Goal: Task Accomplishment & Management: Manage account settings

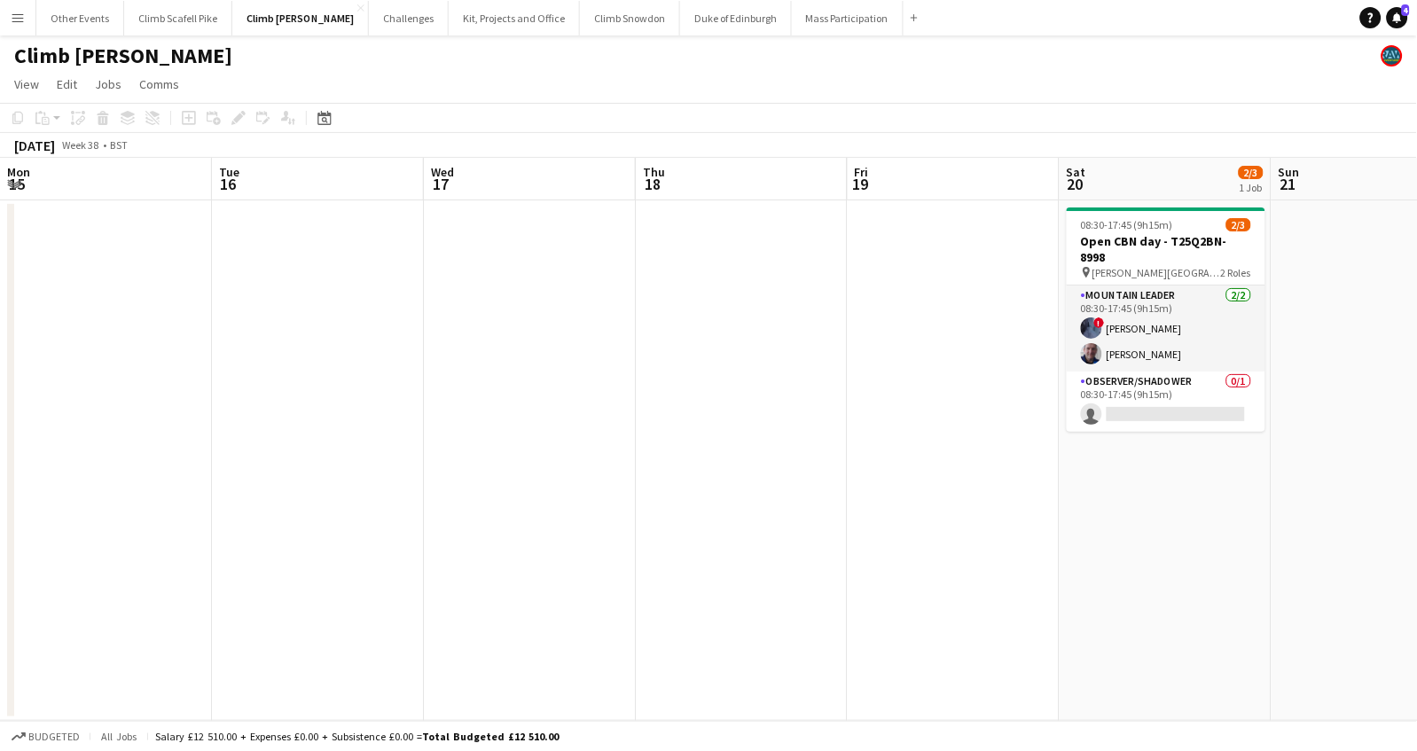
scroll to position [0, 428]
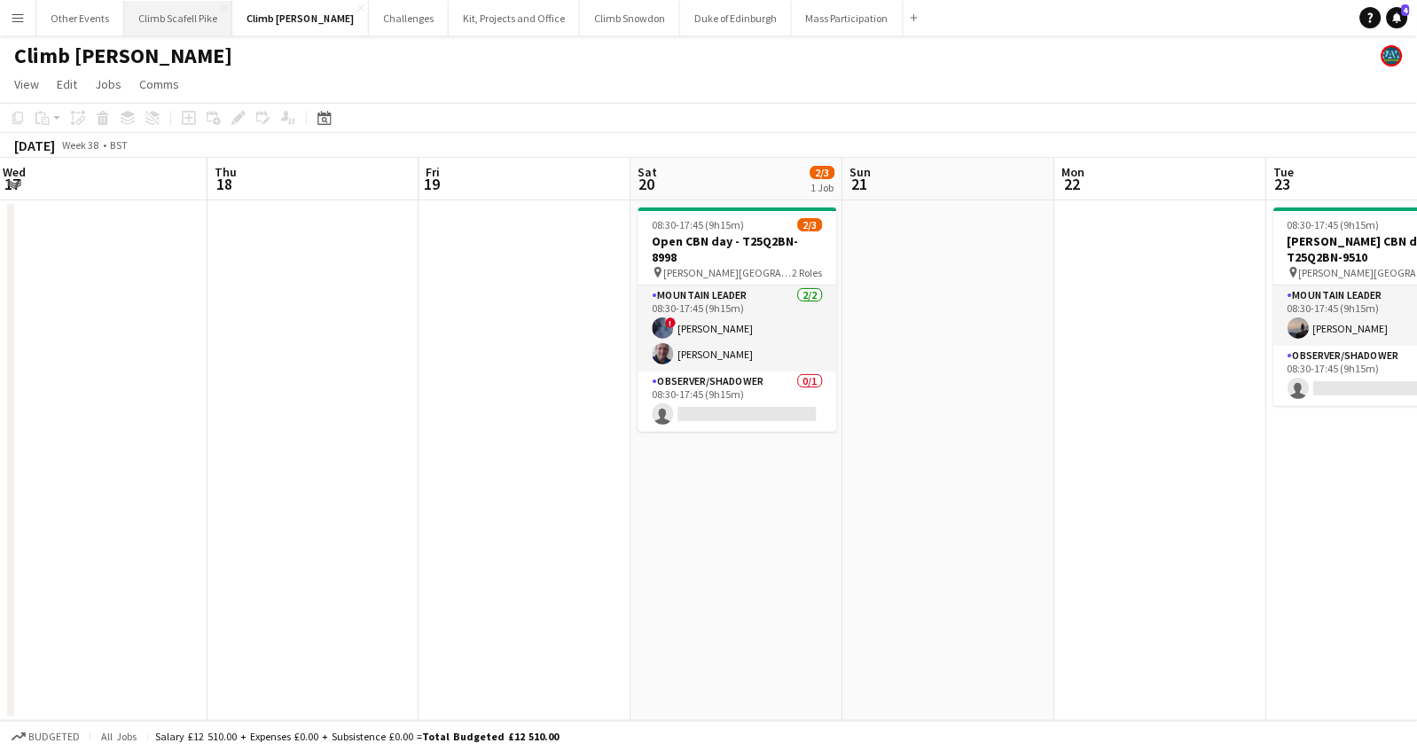
click at [149, 20] on button "Climb Scafell Pike Close" at bounding box center [178, 18] width 108 height 35
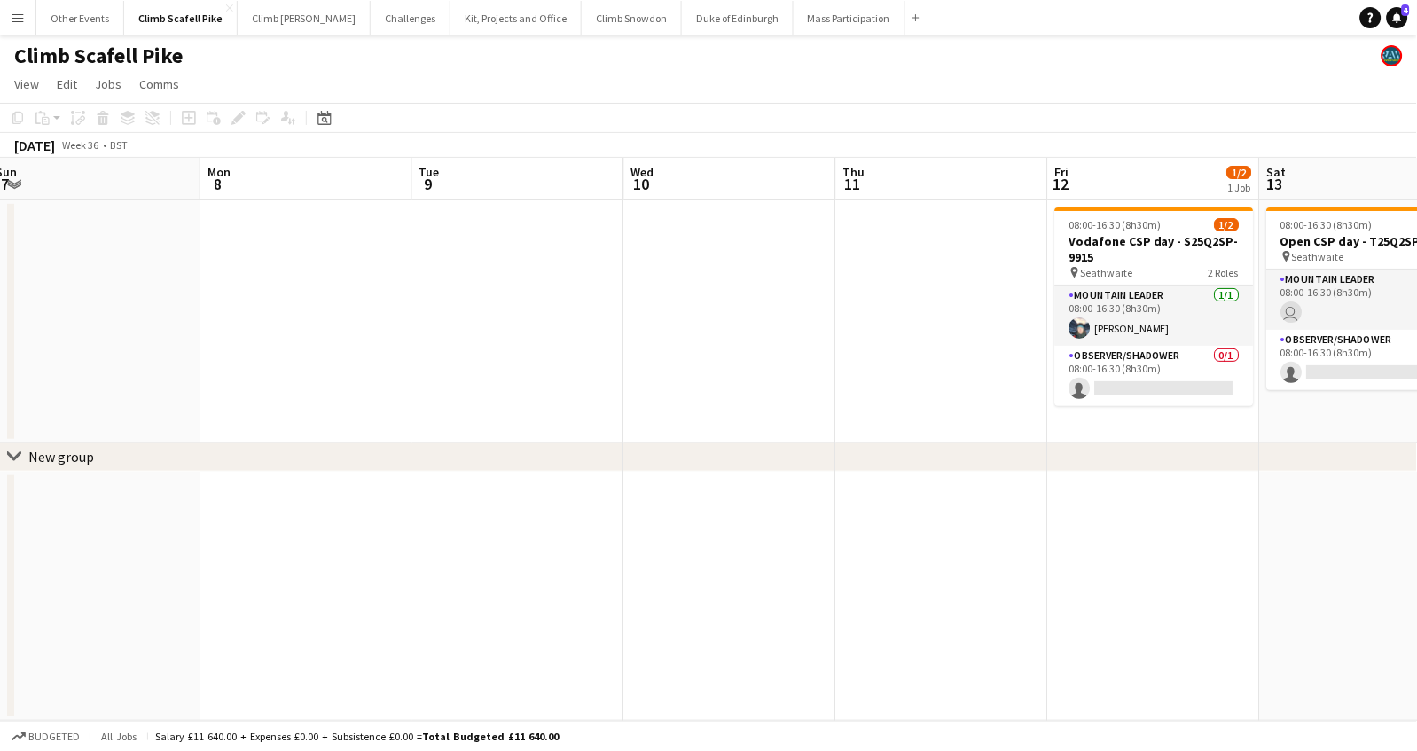
drag, startPoint x: 1219, startPoint y: 334, endPoint x: 892, endPoint y: 389, distance: 331.0
click at [297, 384] on app-calendar-viewport "Fri 5 Sat 6 Sun 7 Mon 8 Tue 9 Wed 10 Thu 11 Fri 12 1/2 1 Job Sat 13 1/2 1 Job S…" at bounding box center [708, 439] width 1417 height 563
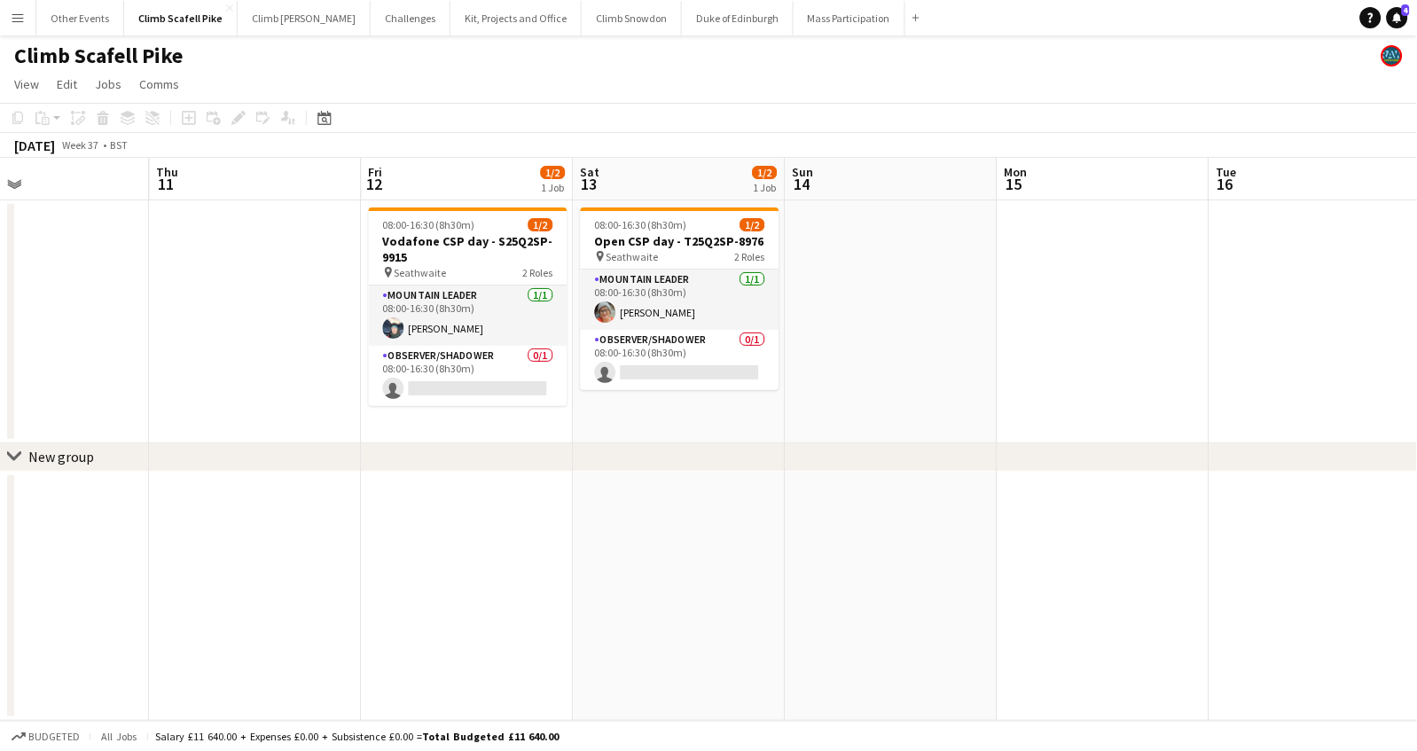
scroll to position [0, 761]
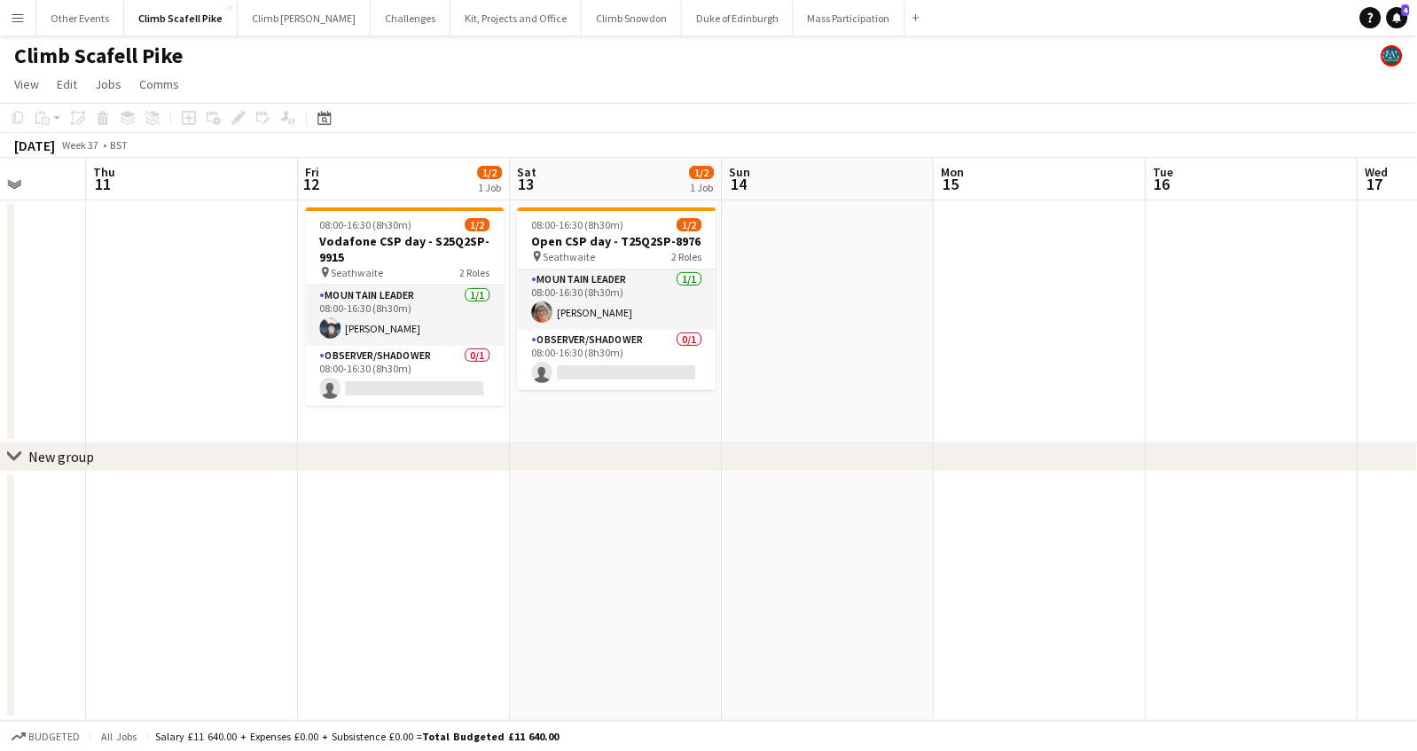
drag, startPoint x: 1260, startPoint y: 399, endPoint x: 607, endPoint y: 440, distance: 654.0
click at [607, 440] on app-calendar-viewport "Sun 7 Mon 8 Tue 9 Wed 10 Thu 11 Fri 12 1/2 1 Job Sat 13 1/2 1 Job Sun 14 Mon 15…" at bounding box center [708, 439] width 1417 height 563
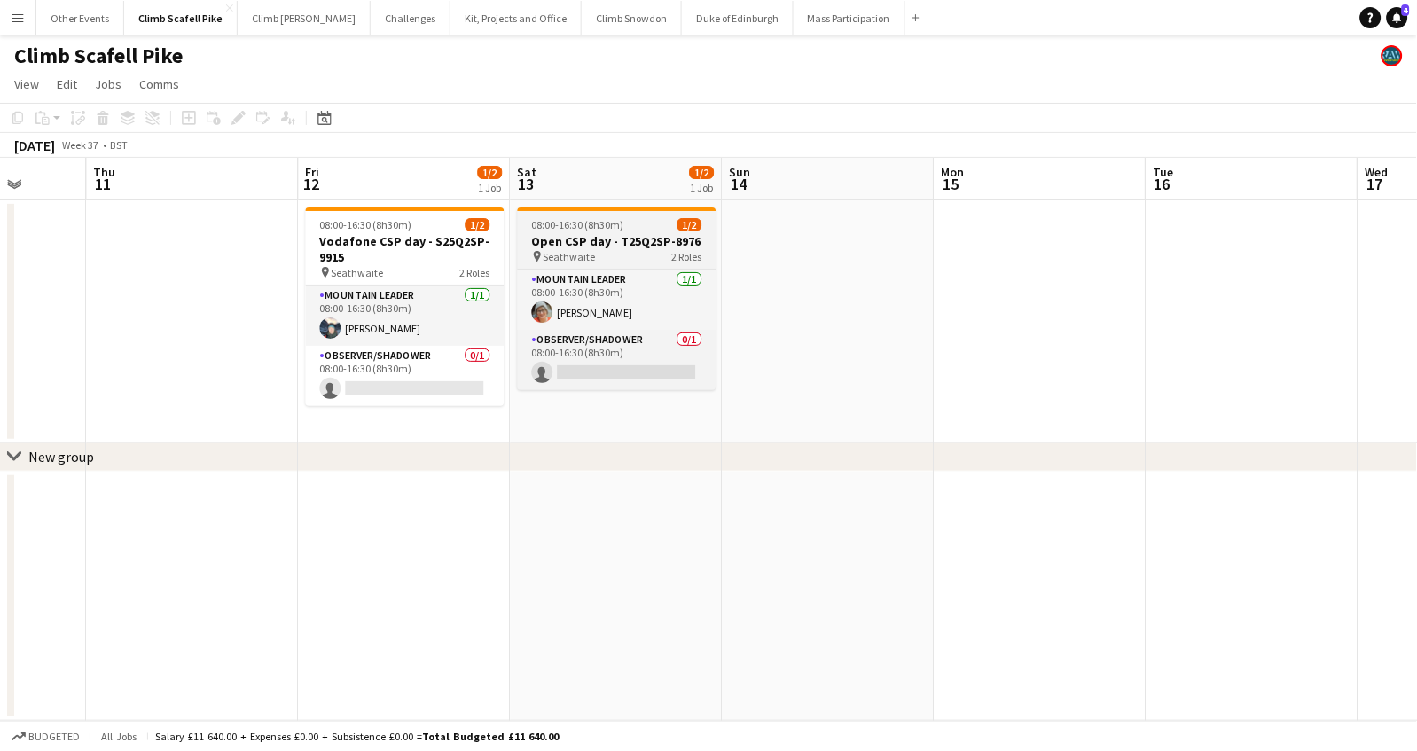
click at [615, 224] on span "08:00-16:30 (8h30m)" at bounding box center [578, 224] width 92 height 13
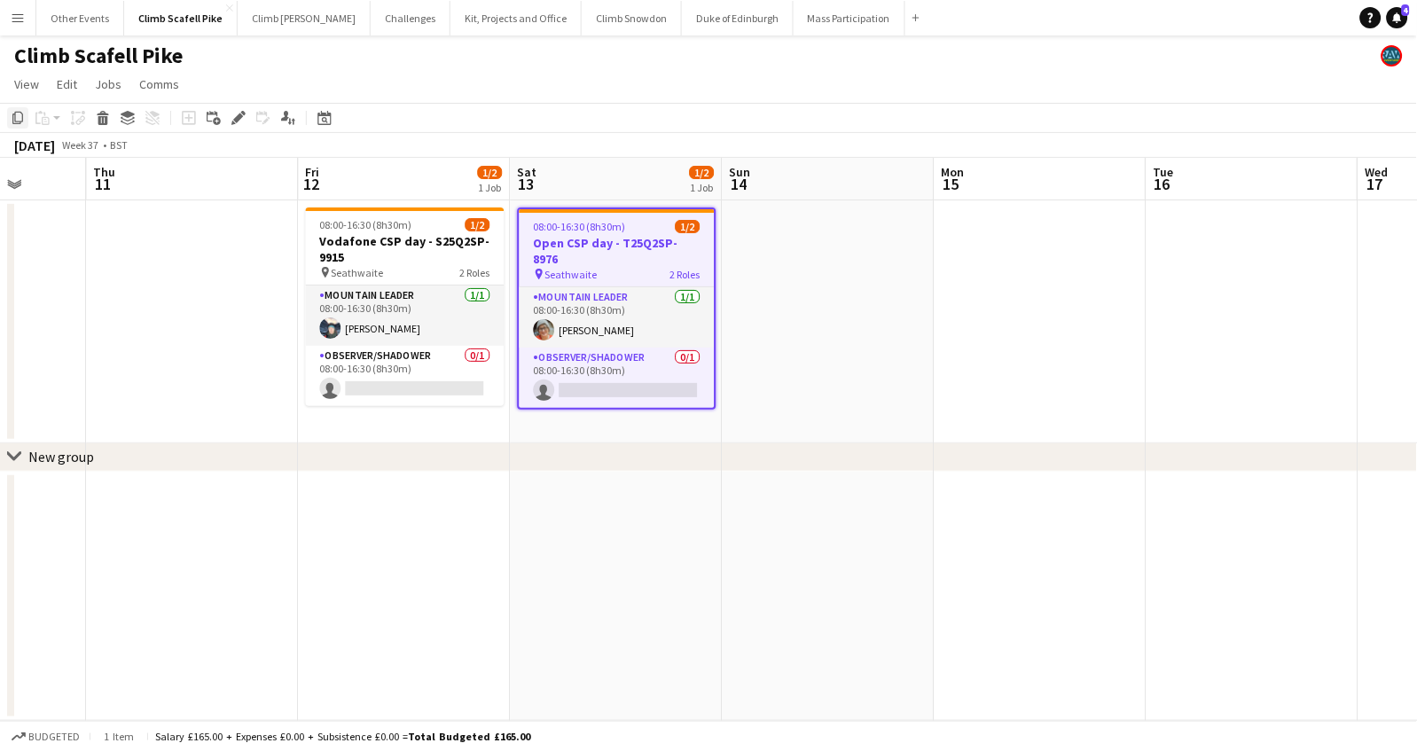
click at [18, 120] on icon "Copy" at bounding box center [18, 118] width 14 height 14
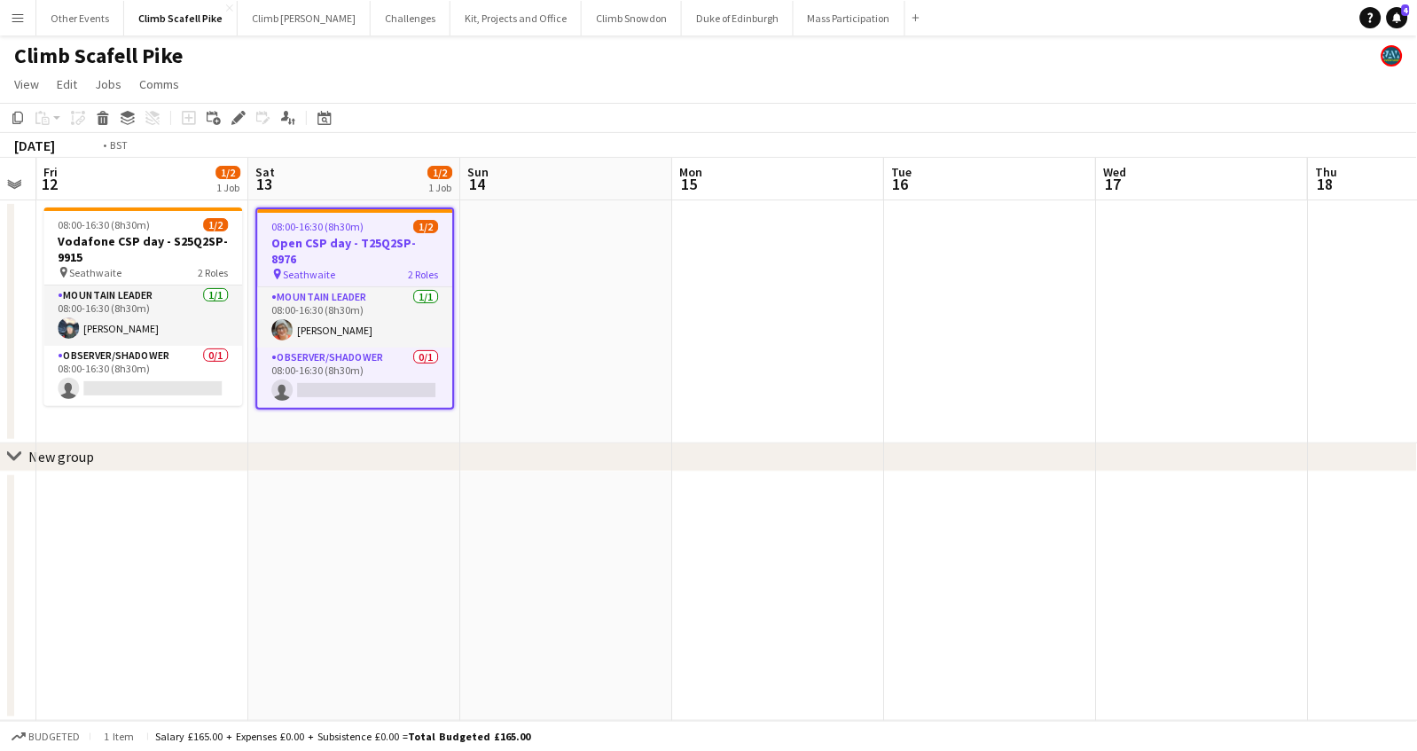
drag, startPoint x: -25, startPoint y: 403, endPoint x: 180, endPoint y: 427, distance: 206.3
click at [0, 426] on html "Menu Boards Boards Boards All jobs Status Workforce Workforce My Workforce Recr…" at bounding box center [708, 375] width 1417 height 751
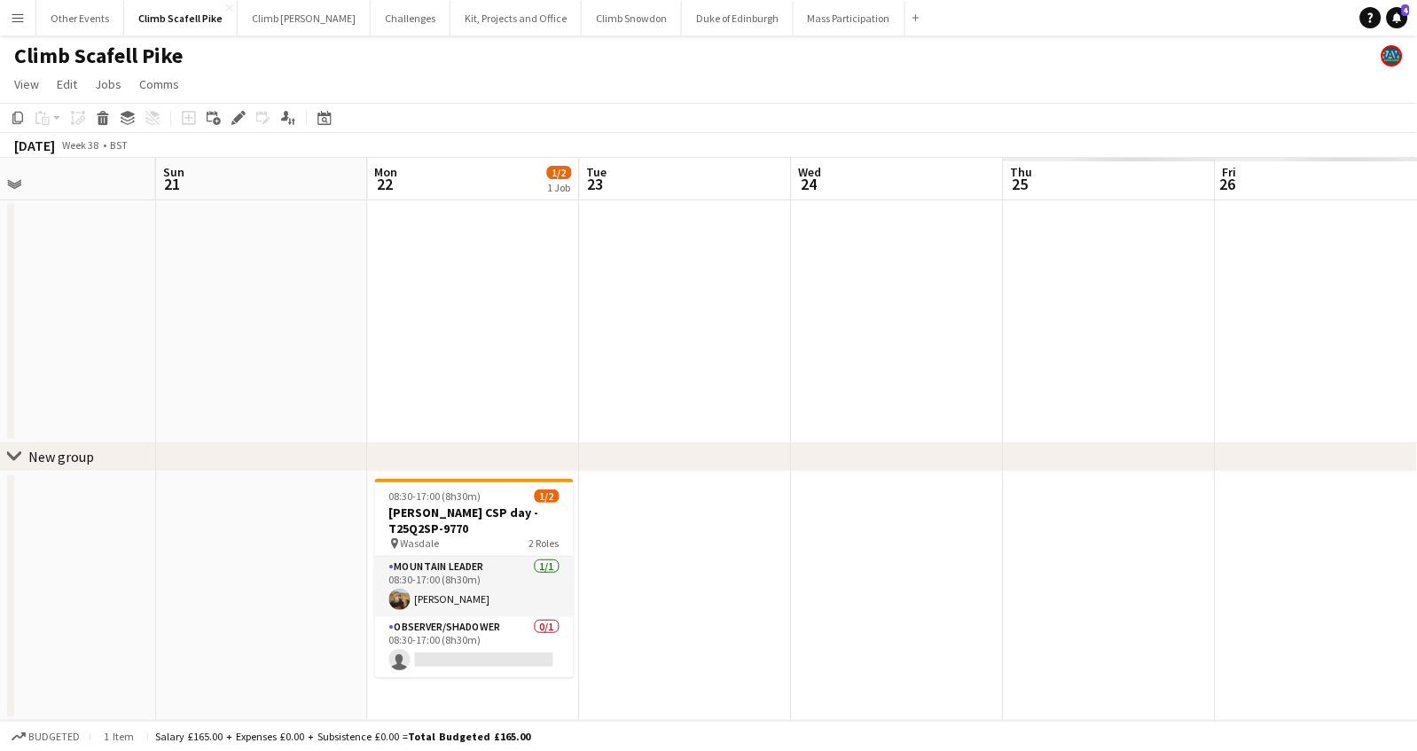
drag, startPoint x: 1039, startPoint y: 415, endPoint x: 27, endPoint y: 520, distance: 1017.3
click at [0, 518] on html "Menu Boards Boards Boards All jobs Status Workforce Workforce My Workforce Recr…" at bounding box center [708, 375] width 1417 height 751
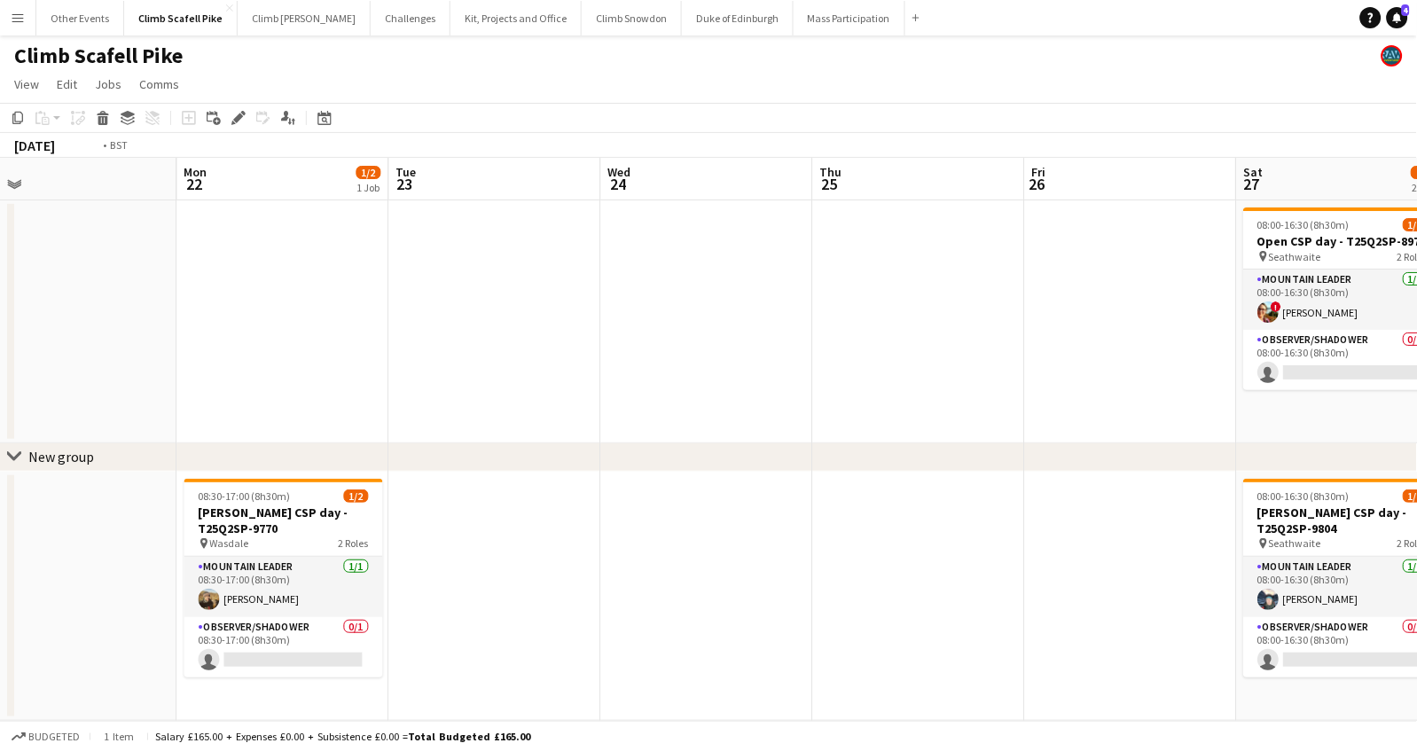
drag, startPoint x: 1350, startPoint y: 363, endPoint x: 42, endPoint y: 464, distance: 1312.0
click at [42, 464] on div "chevron-right New group Thu 18 Fri 19 1/2 1 Job Sat 20 Sun 21 Mon 22 1/2 1 Job …" at bounding box center [708, 439] width 1417 height 563
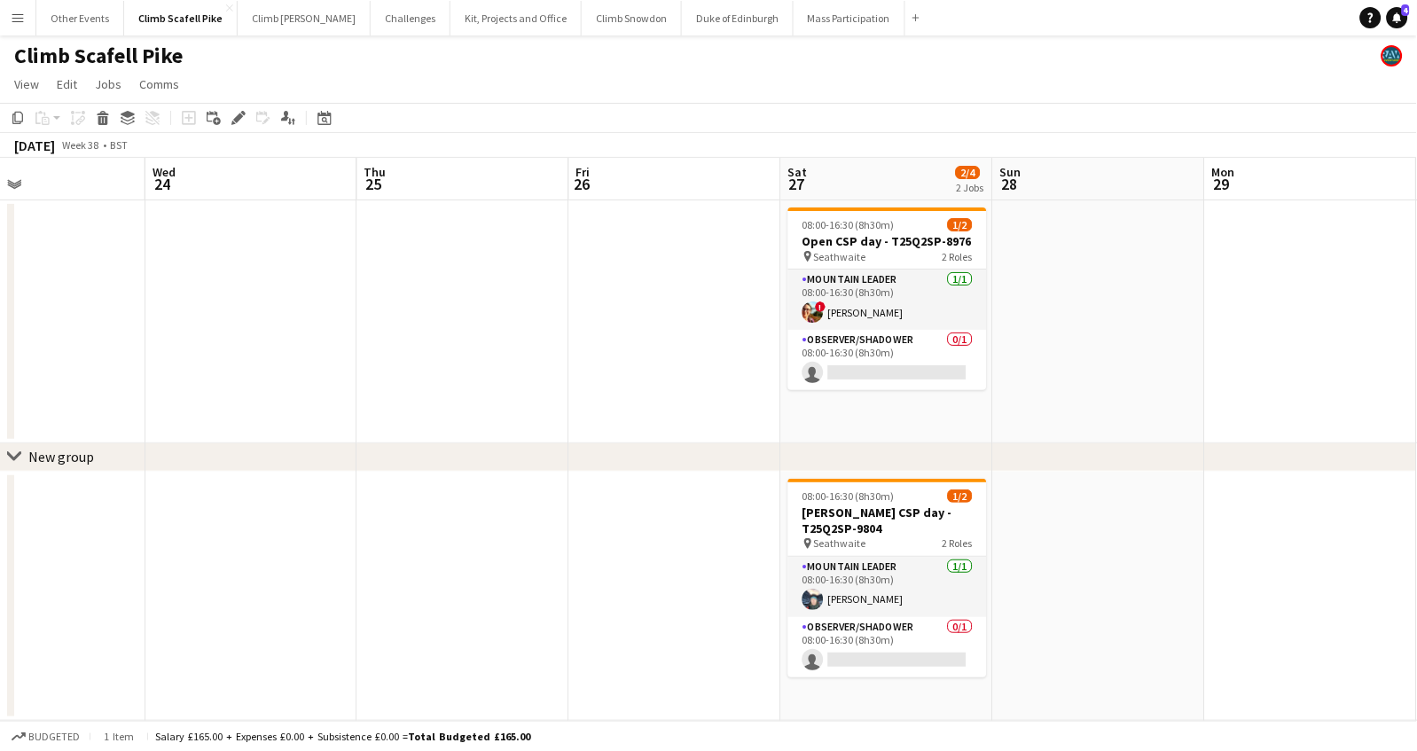
drag, startPoint x: 6, startPoint y: 445, endPoint x: 53, endPoint y: 445, distance: 47.0
click at [0, 448] on html "Menu Boards Boards Boards All jobs Status Workforce Workforce My Workforce Recr…" at bounding box center [708, 375] width 1417 height 751
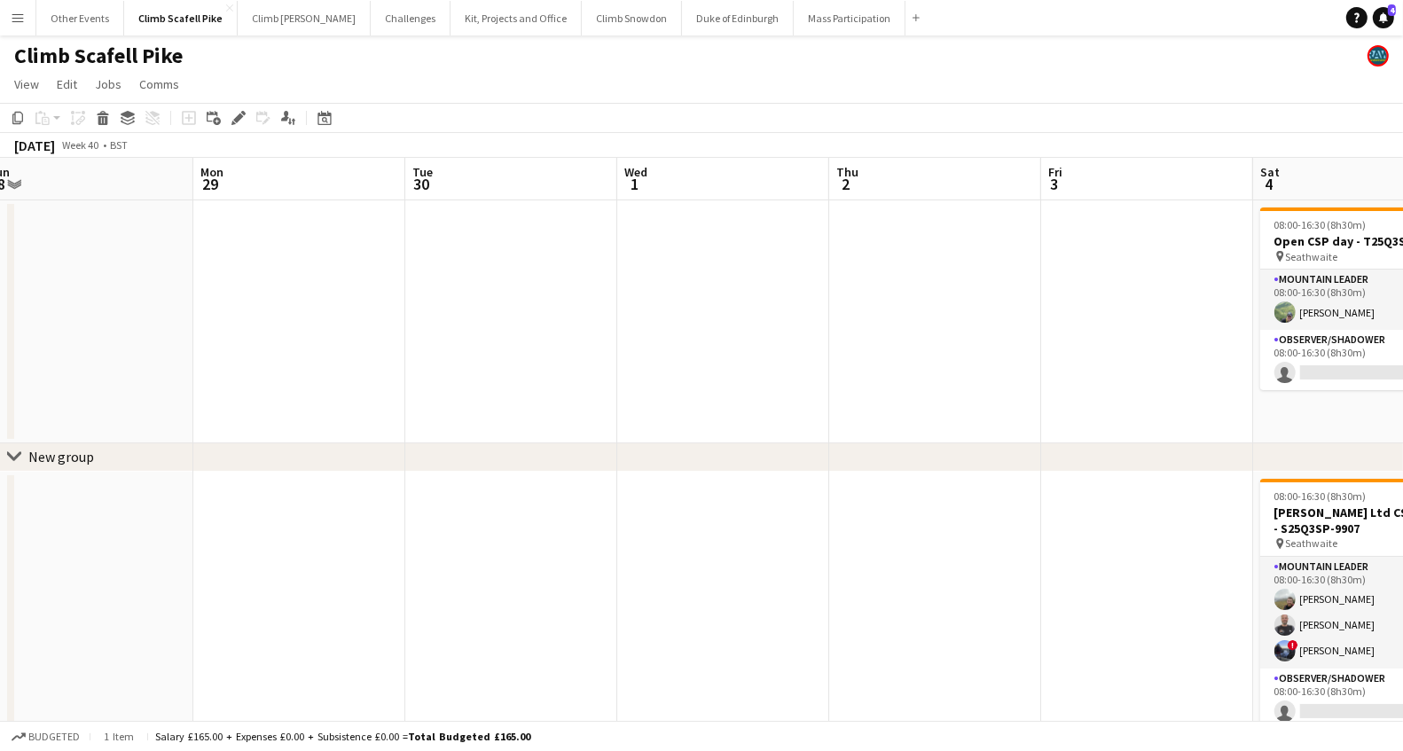
drag, startPoint x: 695, startPoint y: 370, endPoint x: 127, endPoint y: 410, distance: 569.9
click at [102, 408] on app-calendar-viewport "Fri 26 Sat 27 2/4 2 Jobs Sun 28 Mon 29 Tue 30 Wed 1 Thu 2 Fri 3 Sat 4 6/10 4 Jo…" at bounding box center [701, 669] width 1403 height 1022
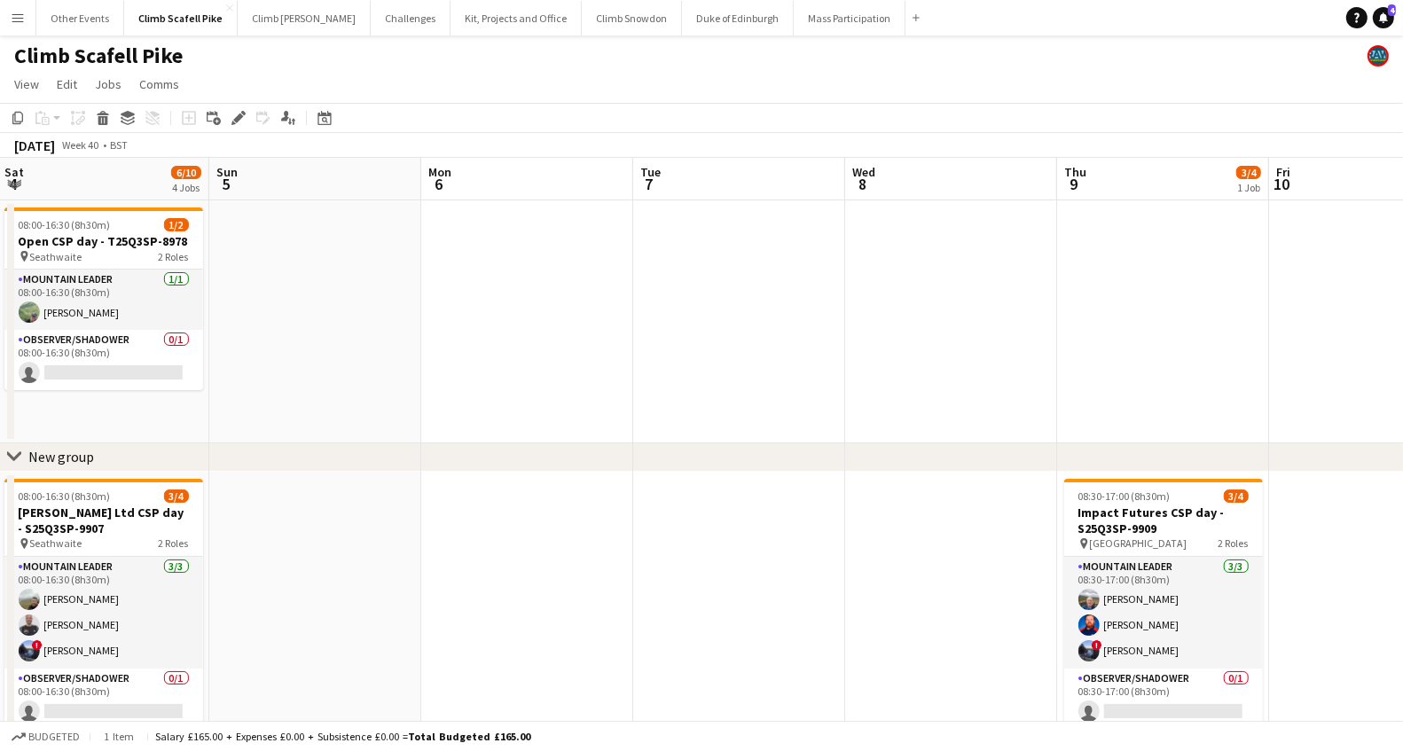
scroll to position [0, 678]
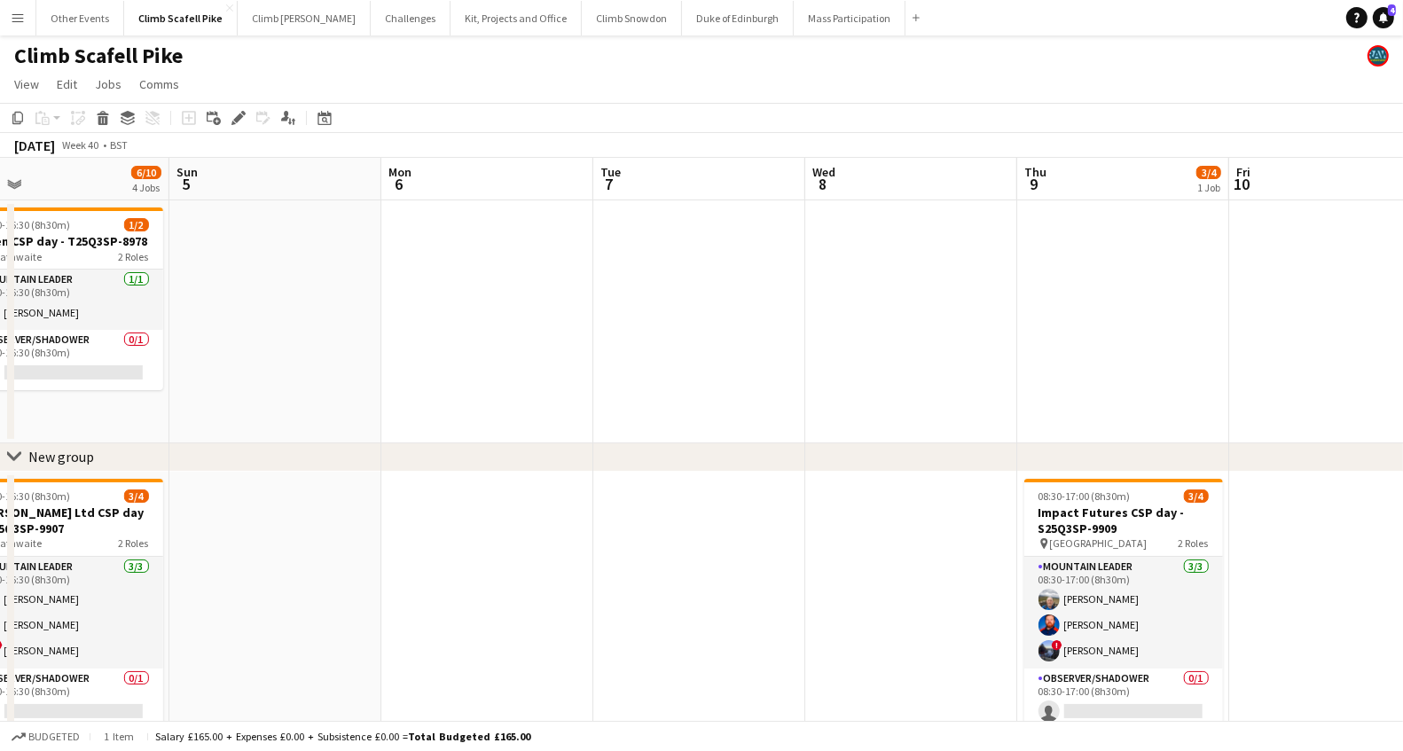
click at [619, 396] on app-calendar-viewport "Wed 1 Thu 2 Fri 3 Sat 4 6/10 4 Jobs Sun 5 Mon 6 Tue 7 Wed 8 Thu 9 3/4 1 Job Fri…" at bounding box center [701, 669] width 1403 height 1022
click at [492, 378] on app-date-cell at bounding box center [487, 321] width 212 height 243
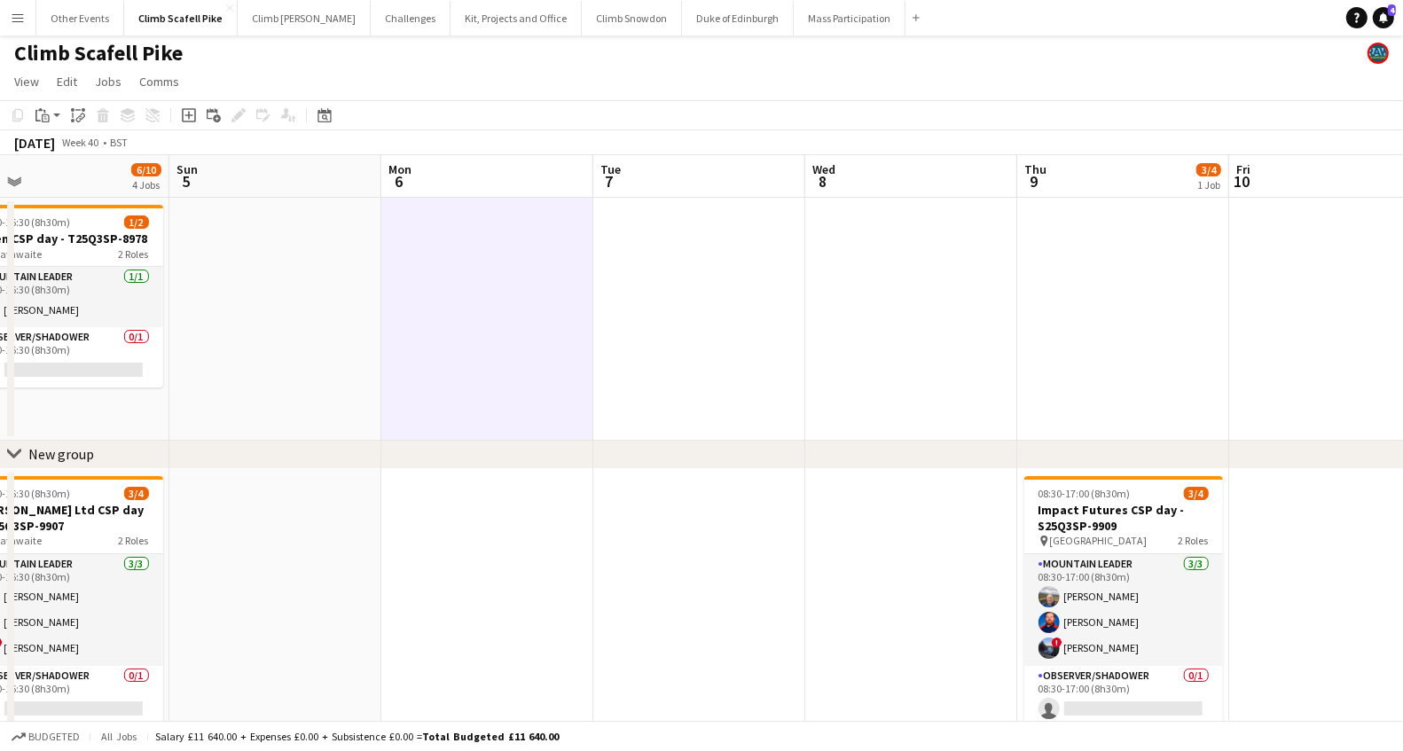
scroll to position [4, 0]
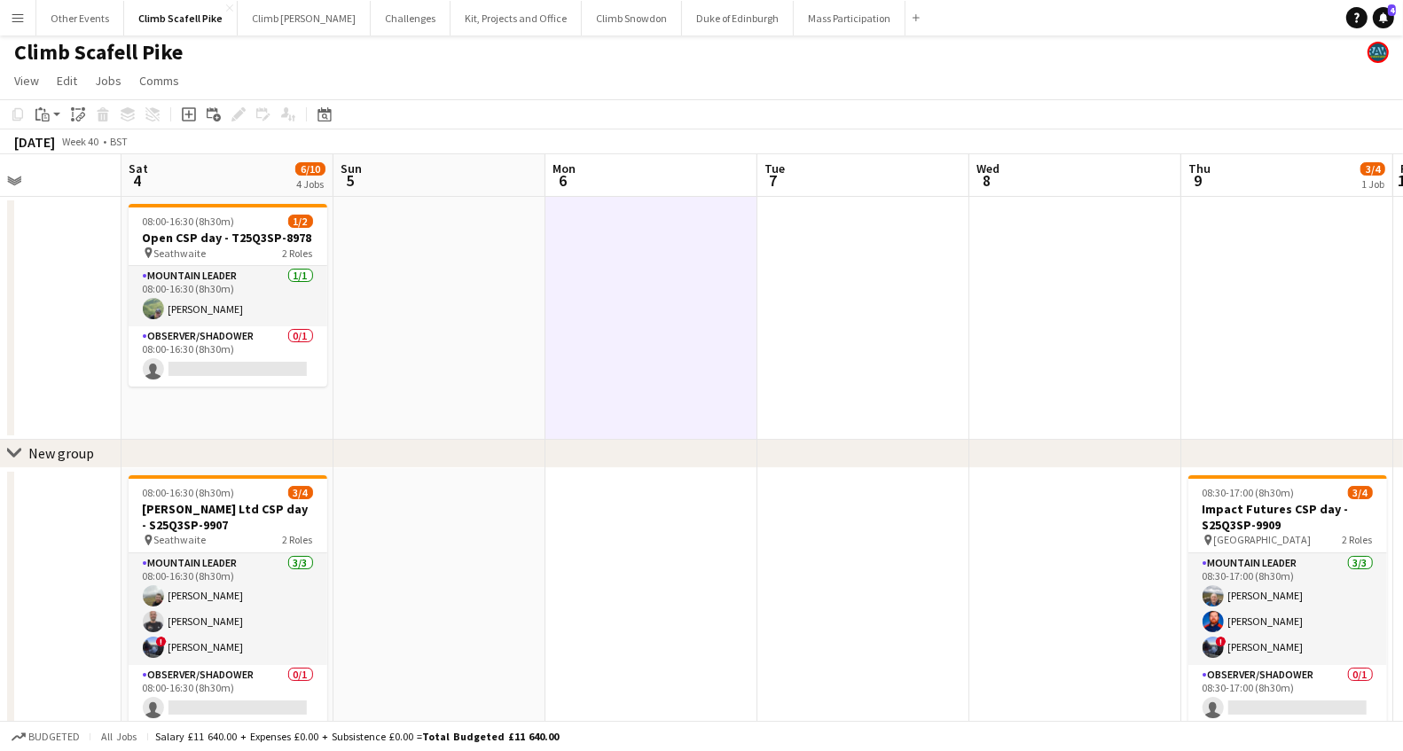
drag, startPoint x: 280, startPoint y: 348, endPoint x: 457, endPoint y: 364, distance: 177.3
click at [446, 352] on app-calendar-viewport "Wed 1 Thu 2 Fri 3 Sat 4 6/10 4 Jobs Sun 5 Mon 6 Tue 7 Wed 8 Thu 9 3/4 1 Job Fri…" at bounding box center [701, 665] width 1403 height 1022
drag, startPoint x: 607, startPoint y: 521, endPoint x: 599, endPoint y: 509, distance: 14.8
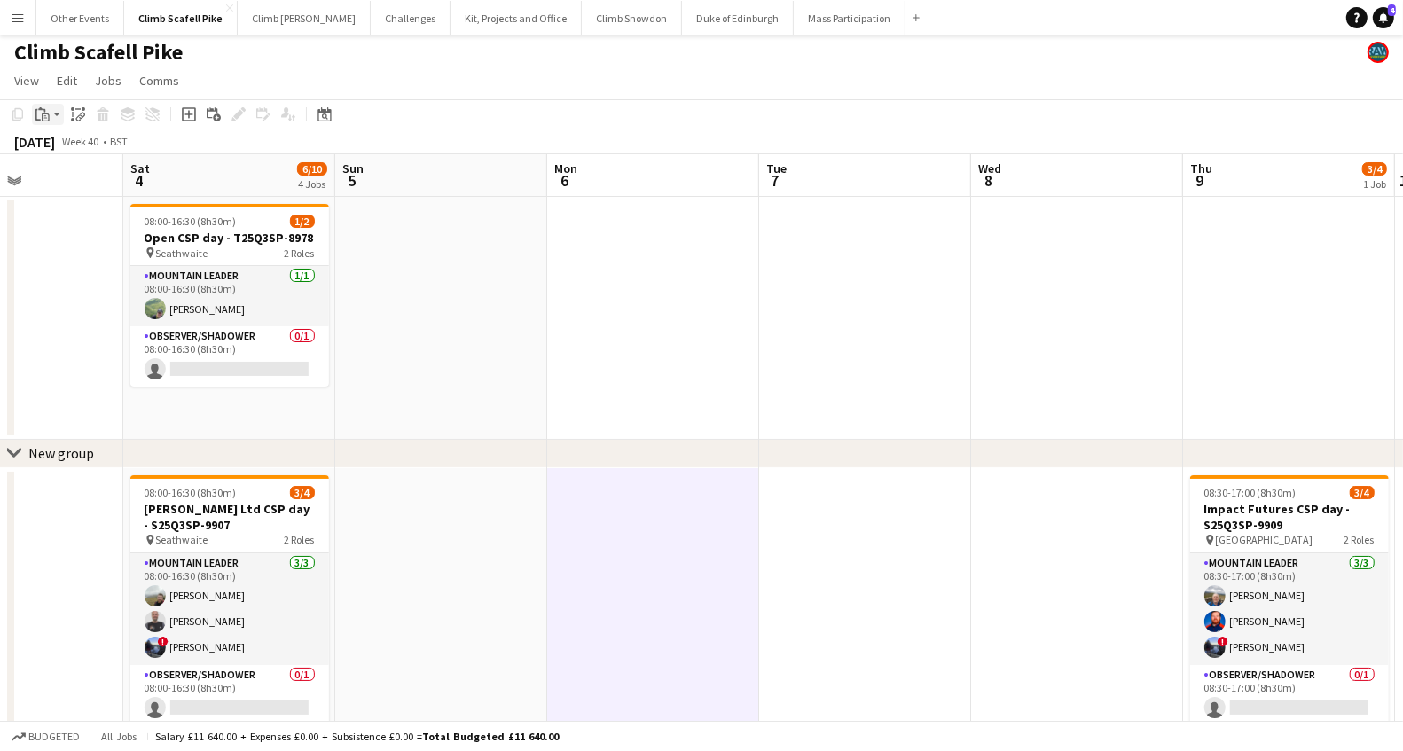
click at [53, 111] on app-action-btn "Paste" at bounding box center [48, 114] width 32 height 21
click at [56, 149] on link "Paste Command V" at bounding box center [117, 148] width 140 height 16
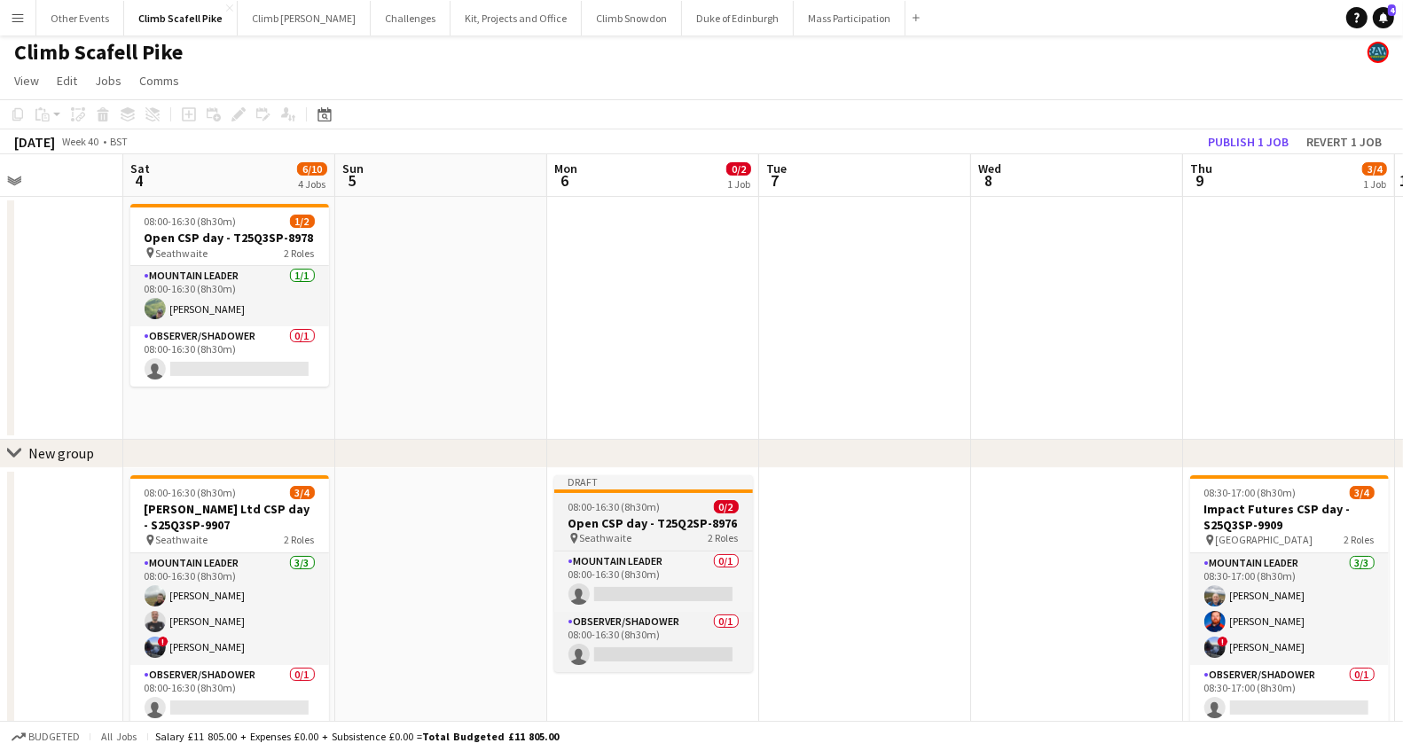
click at [625, 507] on span "08:00-16:30 (8h30m)" at bounding box center [614, 506] width 92 height 13
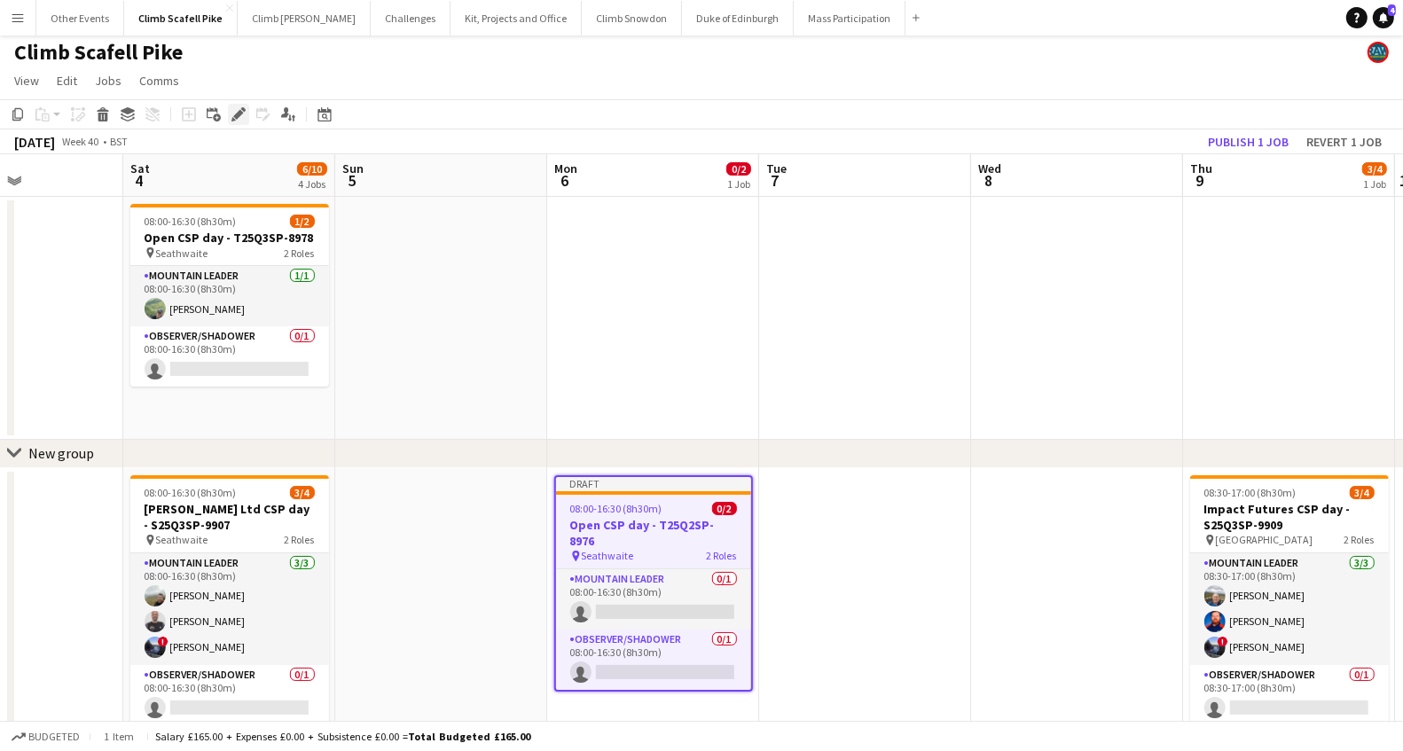
click at [231, 109] on icon "Edit" at bounding box center [238, 114] width 14 height 14
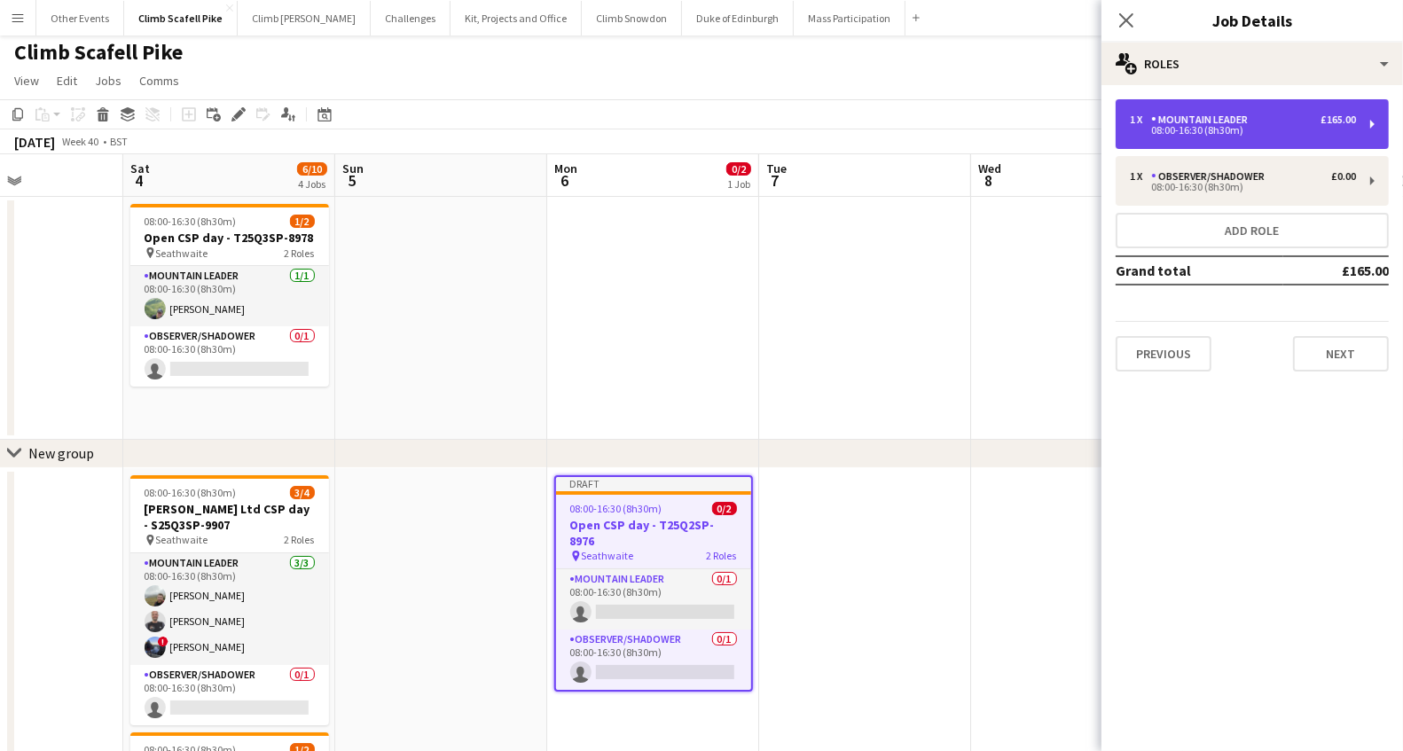
click at [1224, 121] on div "Mountain Leader" at bounding box center [1203, 120] width 104 height 12
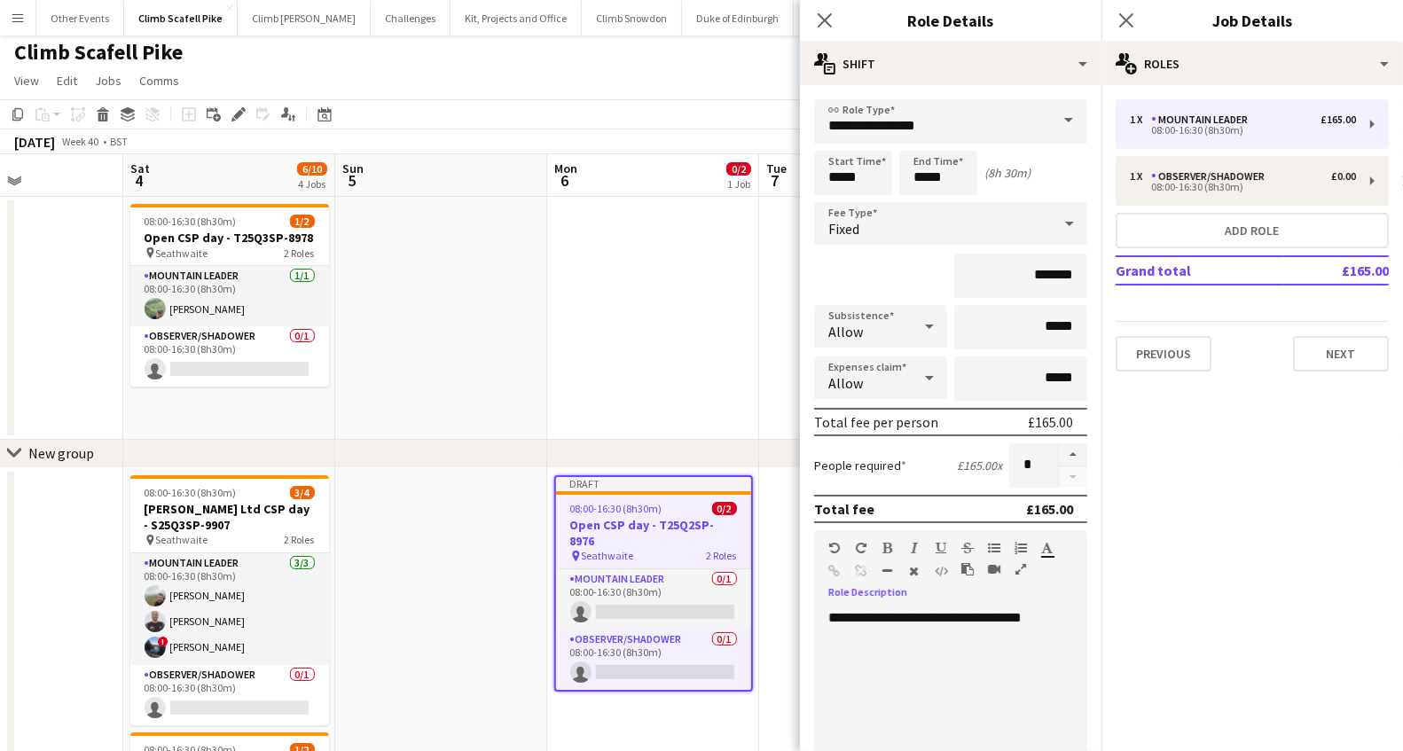
click at [929, 628] on div at bounding box center [943, 636] width 230 height 18
drag, startPoint x: 918, startPoint y: 611, endPoint x: 825, endPoint y: 605, distance: 93.3
click at [825, 609] on div "**********" at bounding box center [943, 715] width 258 height 213
click at [1020, 614] on div "**********" at bounding box center [943, 715] width 258 height 213
drag, startPoint x: 1002, startPoint y: 630, endPoint x: 1023, endPoint y: 615, distance: 24.8
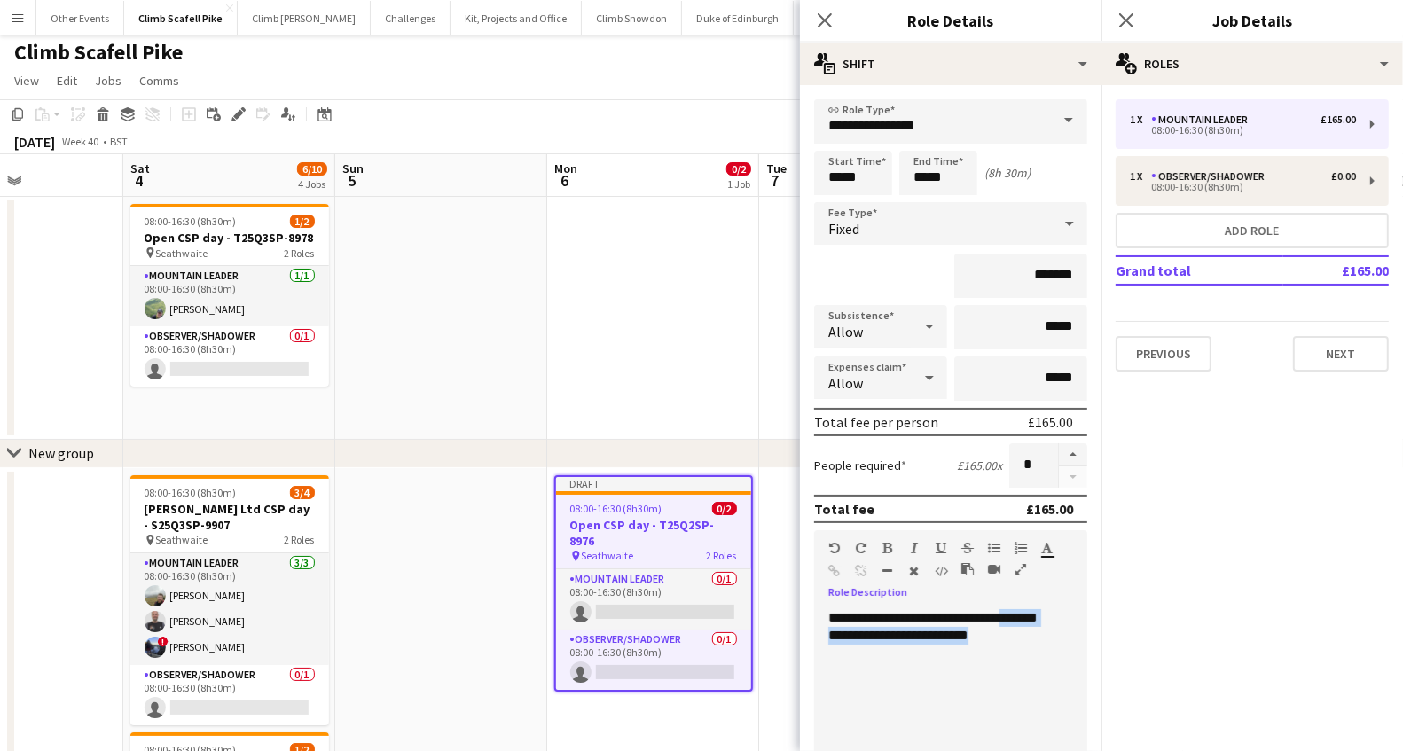
click at [1023, 615] on div "**********" at bounding box center [943, 715] width 258 height 213
copy div "**********"
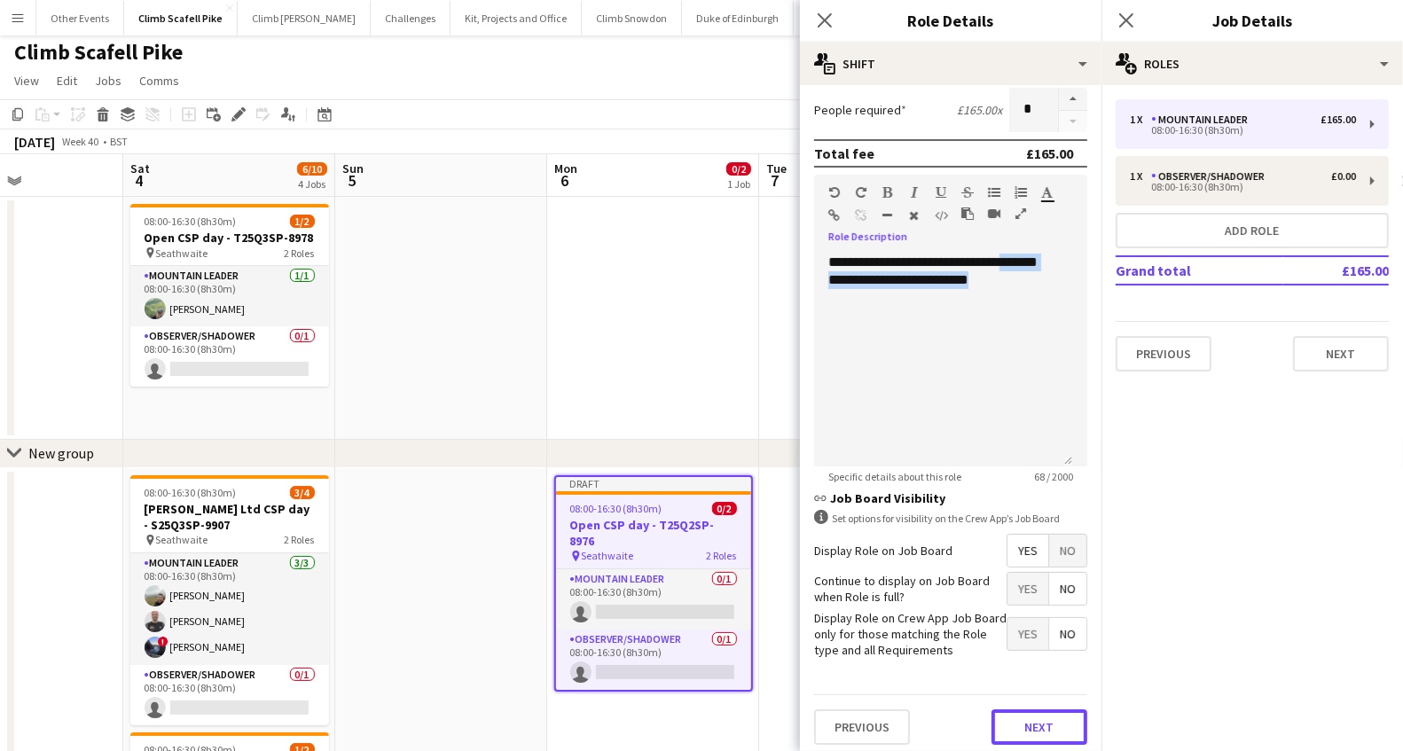
click at [1030, 718] on button "Next" at bounding box center [1039, 726] width 96 height 35
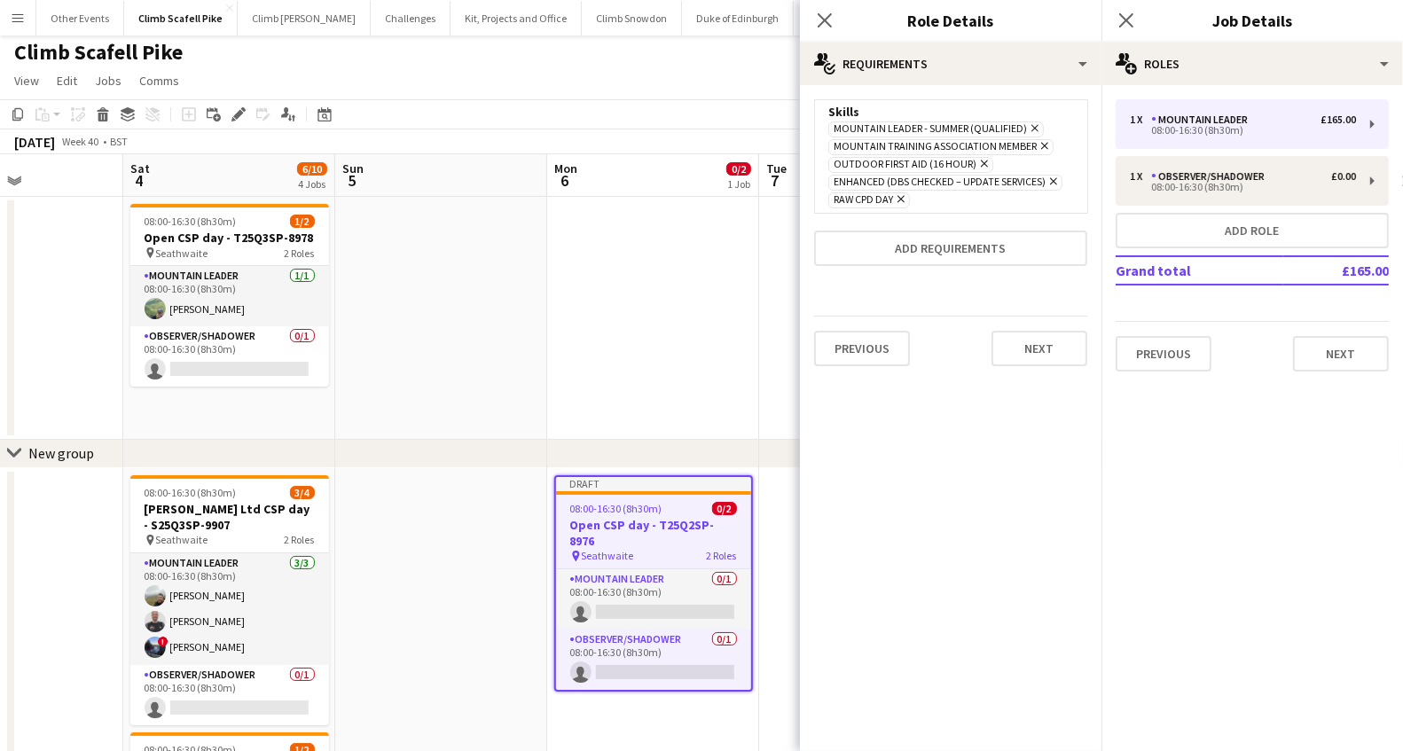
scroll to position [0, 0]
click at [1037, 337] on button "Next" at bounding box center [1039, 348] width 96 height 35
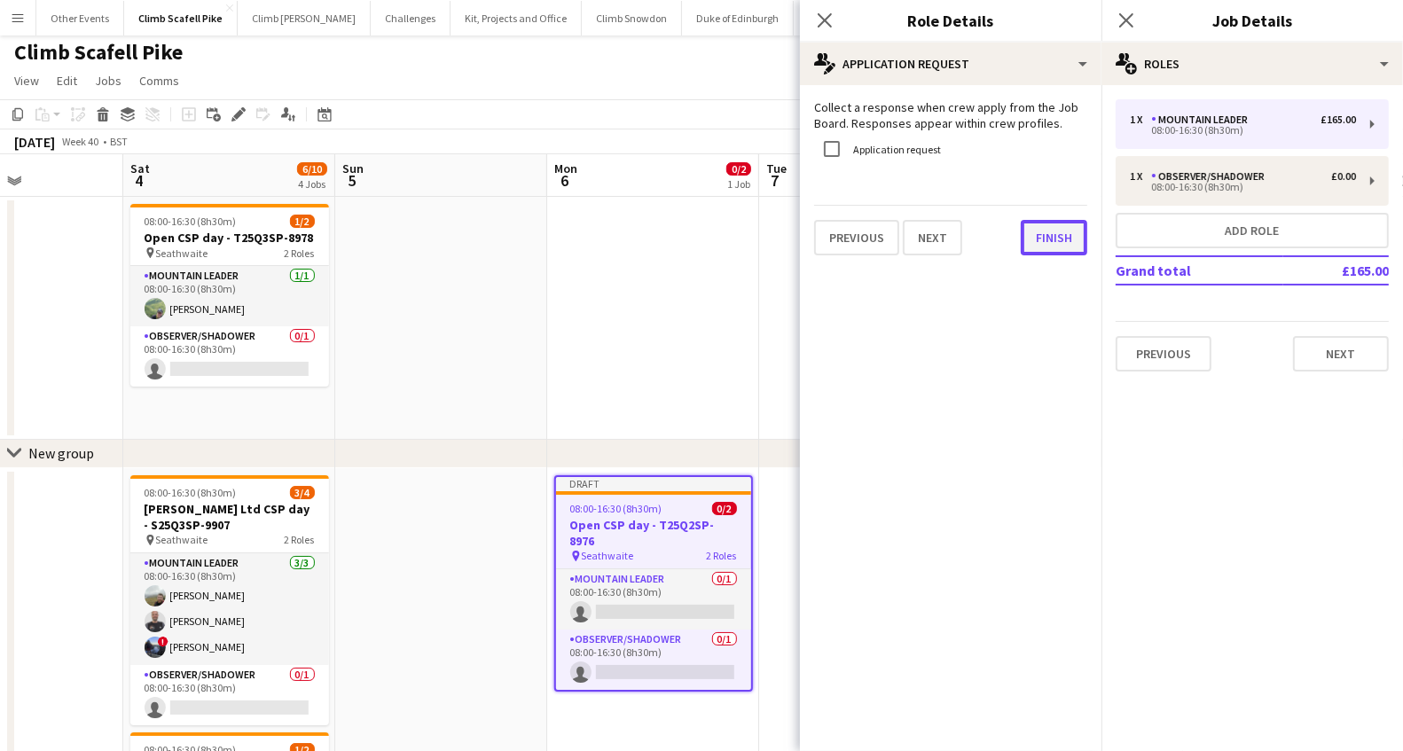
click at [1052, 231] on button "Finish" at bounding box center [1054, 237] width 67 height 35
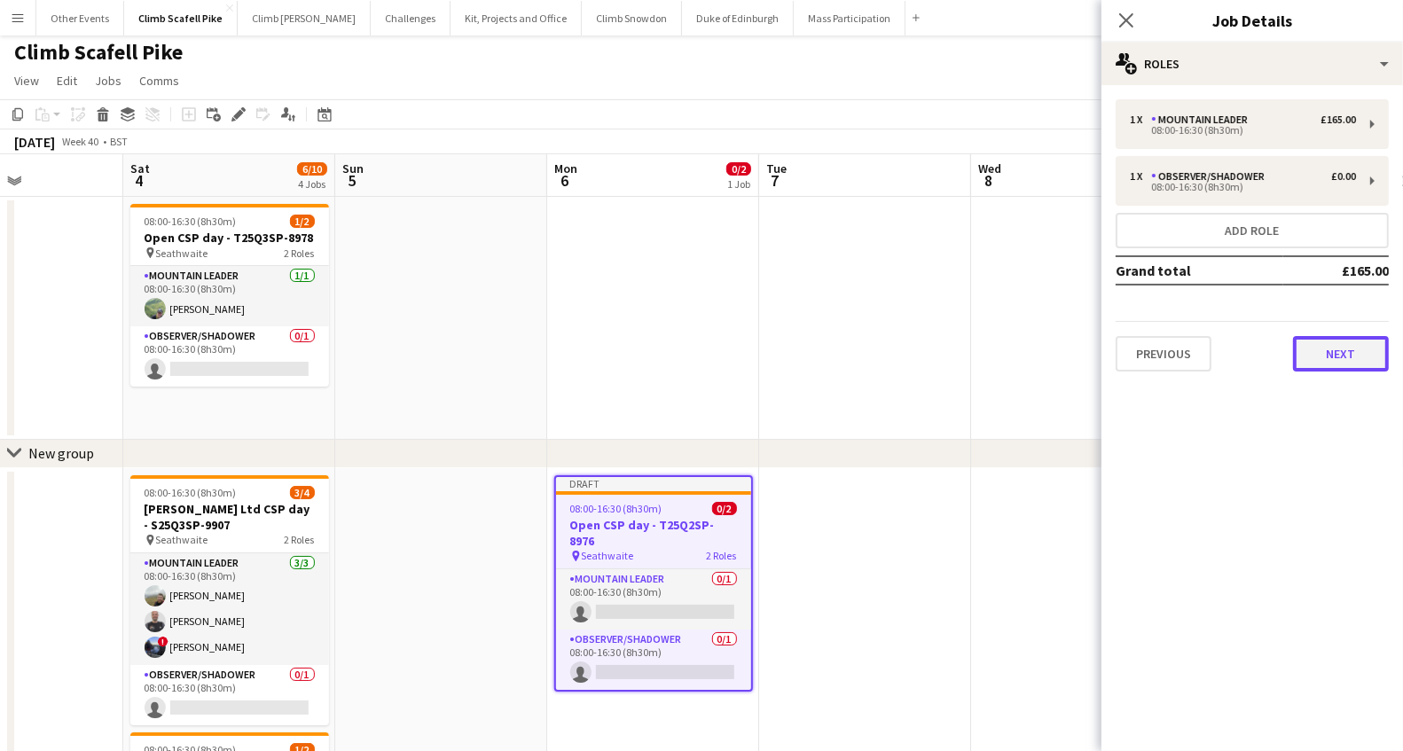
click at [1352, 349] on button "Next" at bounding box center [1341, 353] width 96 height 35
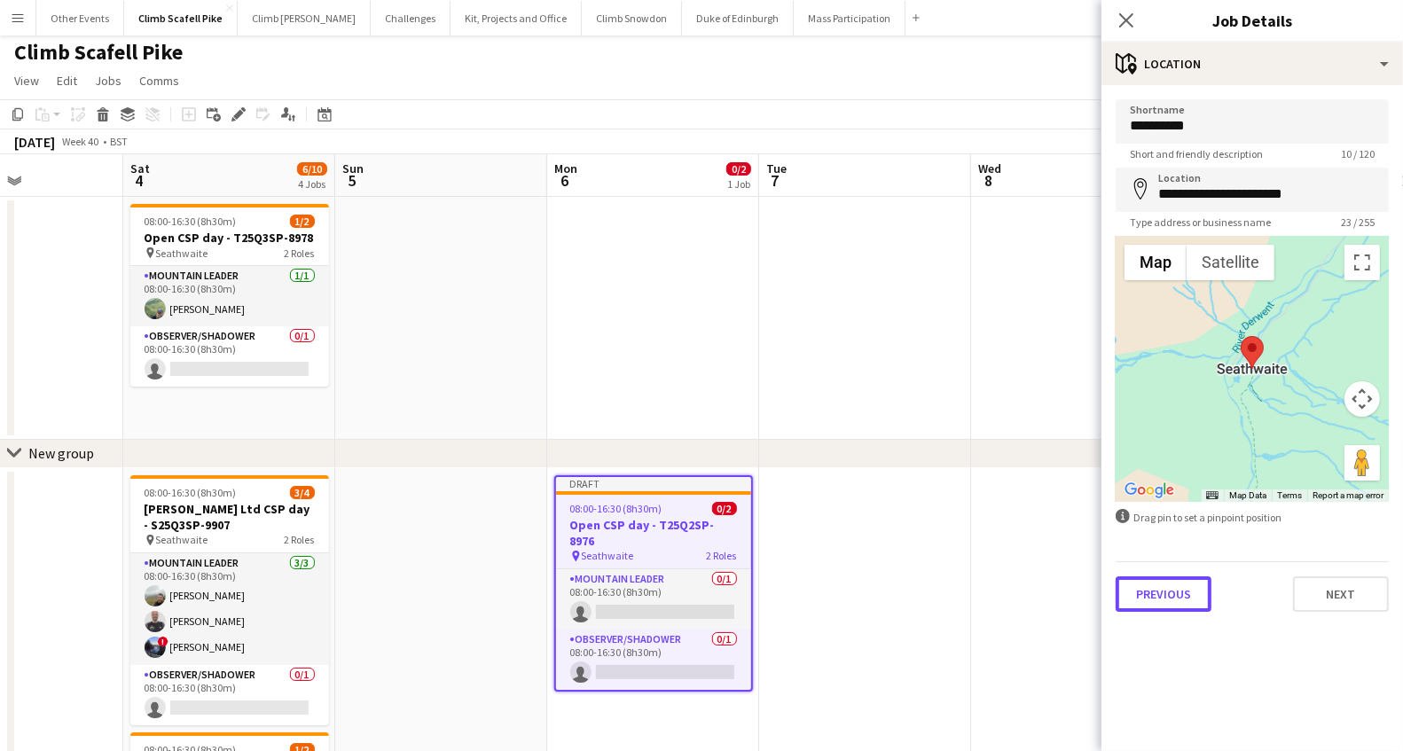
drag, startPoint x: 1160, startPoint y: 600, endPoint x: 1158, endPoint y: 588, distance: 12.5
click at [1160, 600] on button "Previous" at bounding box center [1164, 593] width 96 height 35
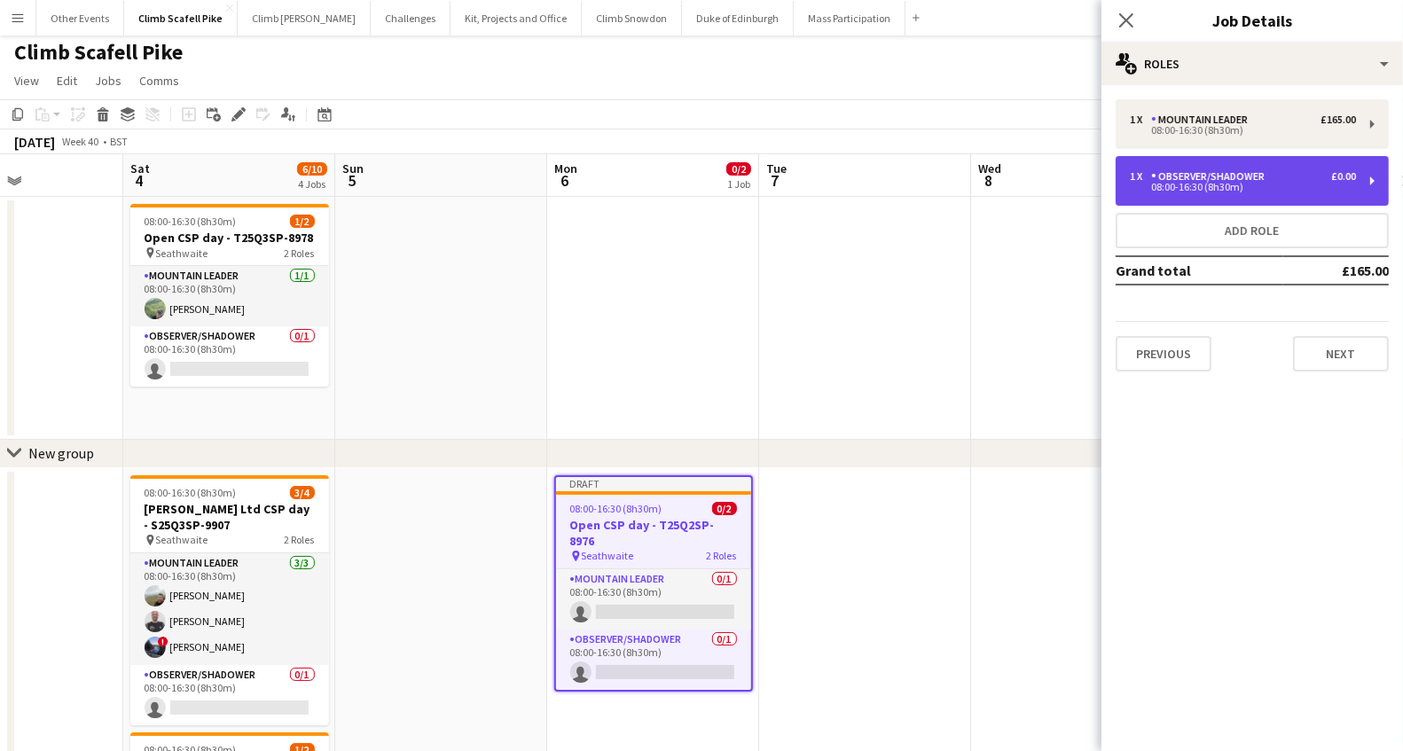
click at [1233, 189] on div "08:00-16:30 (8h30m)" at bounding box center [1243, 187] width 226 height 9
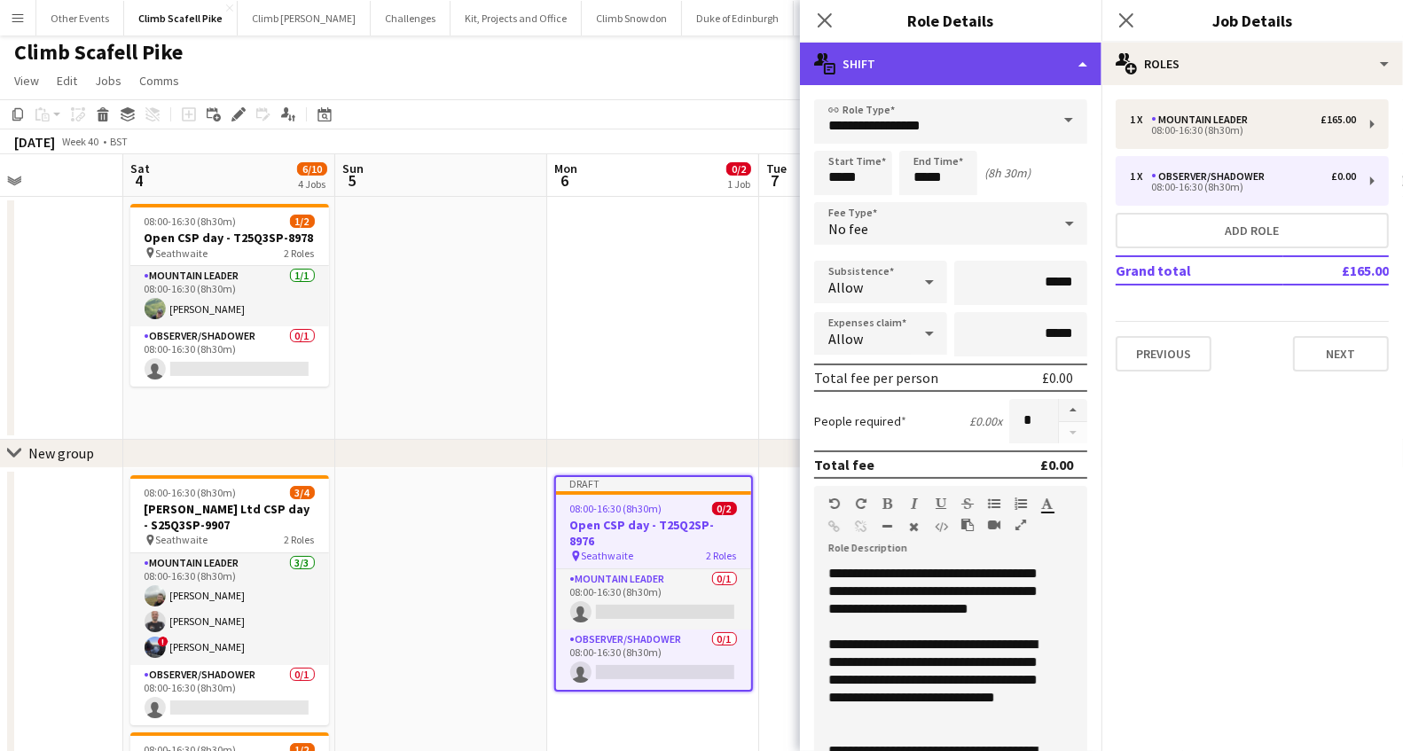
click at [1067, 67] on div "multiple-actions-text Shift" at bounding box center [951, 64] width 302 height 43
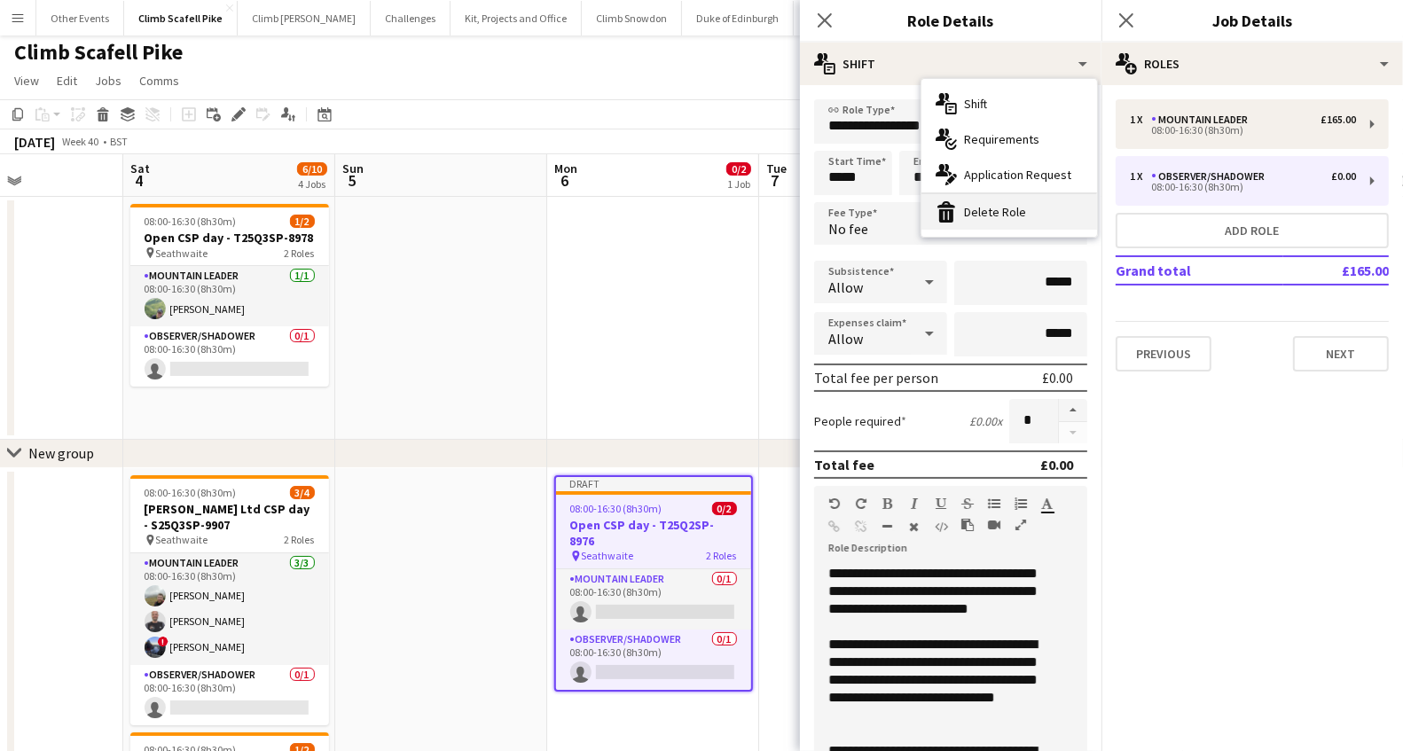
click at [1004, 210] on div "bin-2 Delete Role" at bounding box center [1009, 211] width 176 height 35
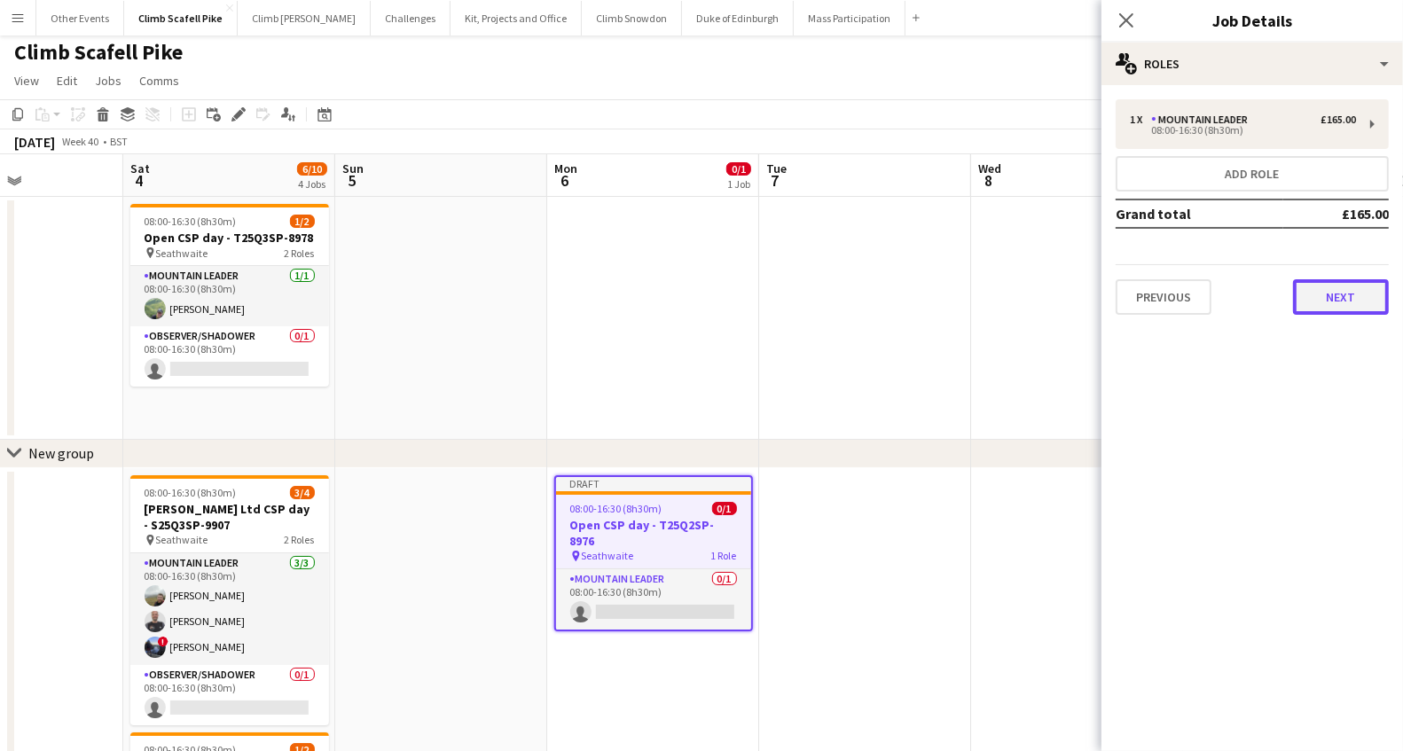
click at [1341, 297] on button "Next" at bounding box center [1341, 296] width 96 height 35
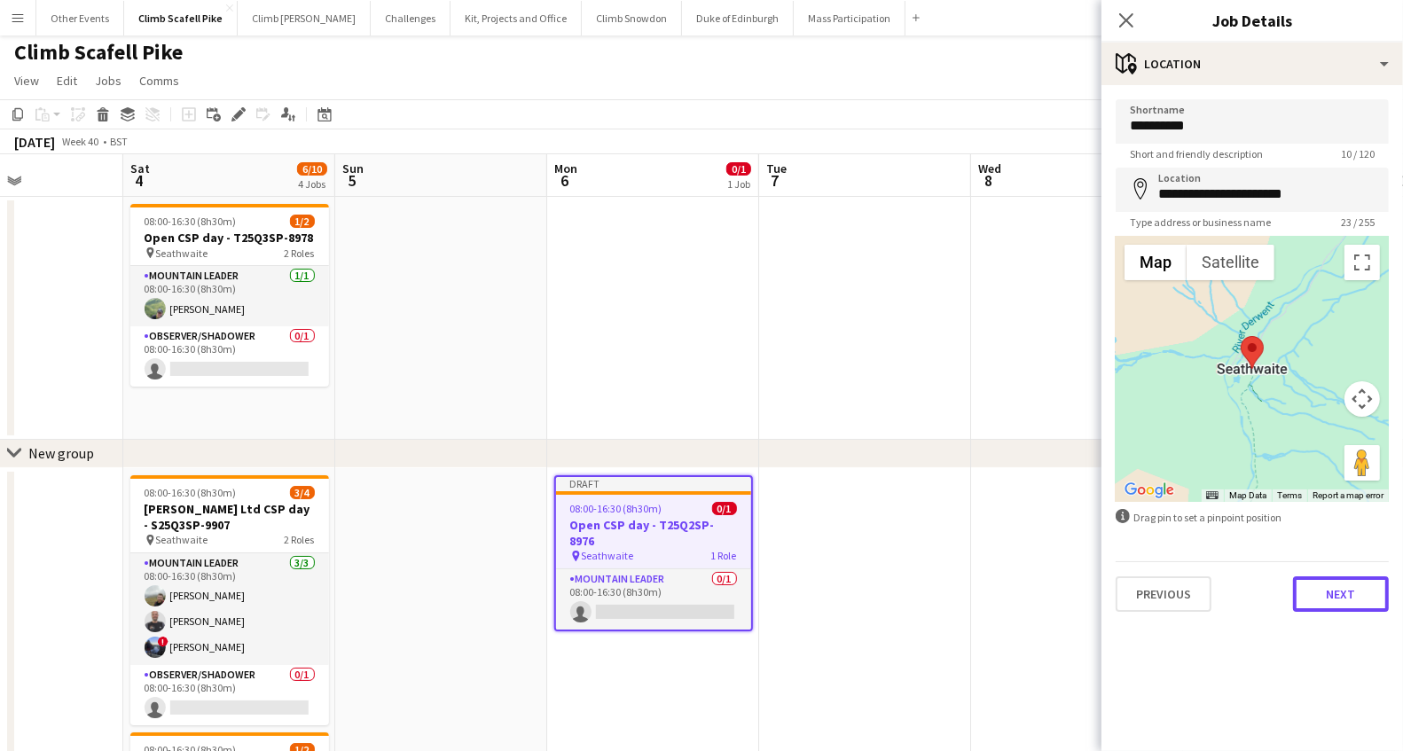
click at [1366, 588] on button "Next" at bounding box center [1341, 593] width 96 height 35
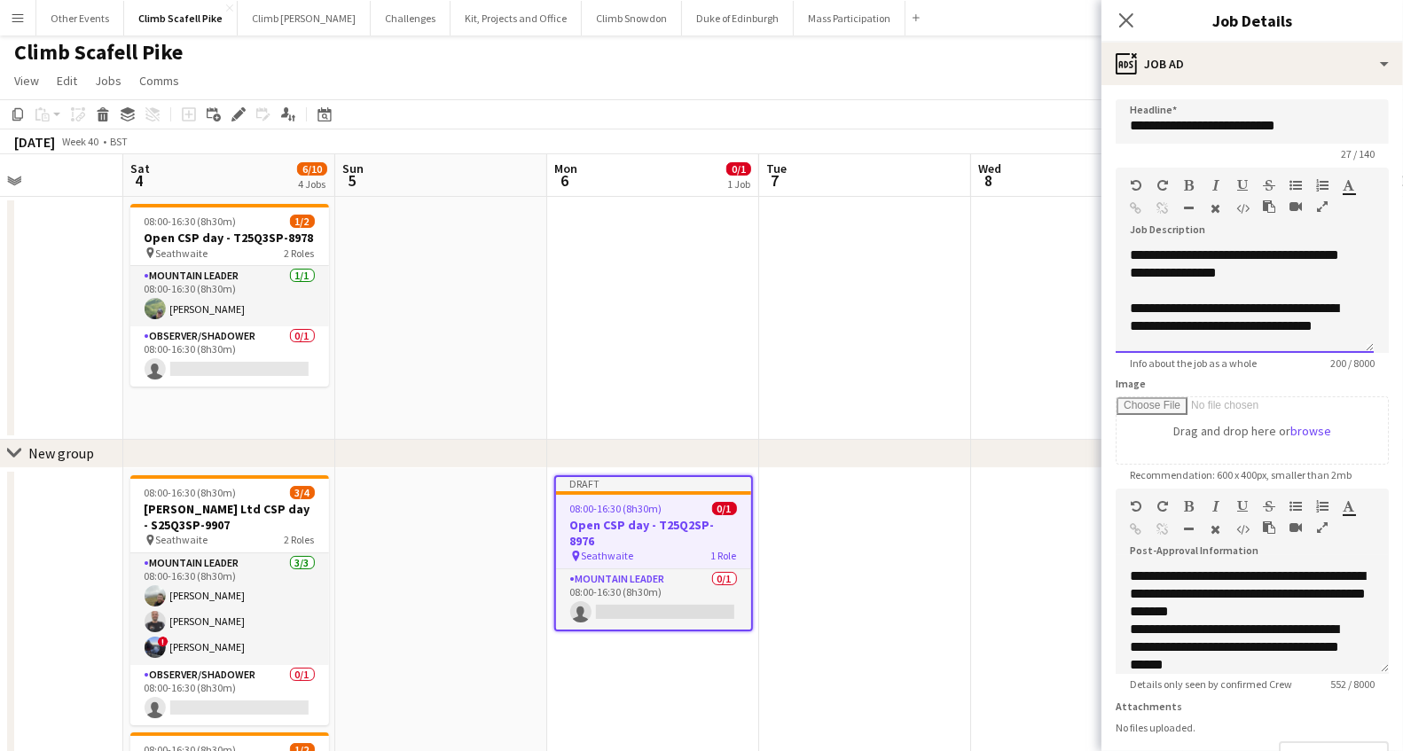
click at [1274, 278] on div "**********" at bounding box center [1245, 300] width 258 height 106
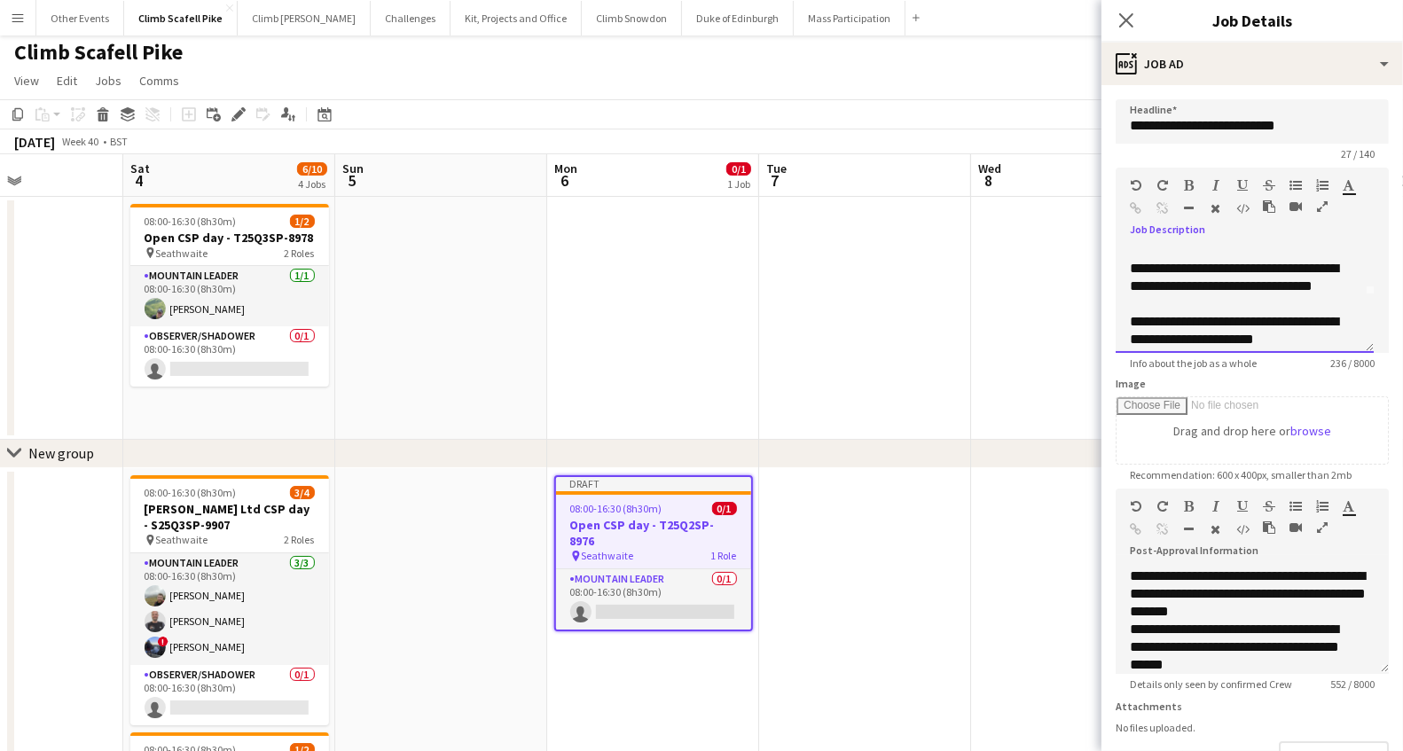
scroll to position [55, 0]
click at [1240, 310] on div "**********" at bounding box center [1238, 316] width 216 height 106
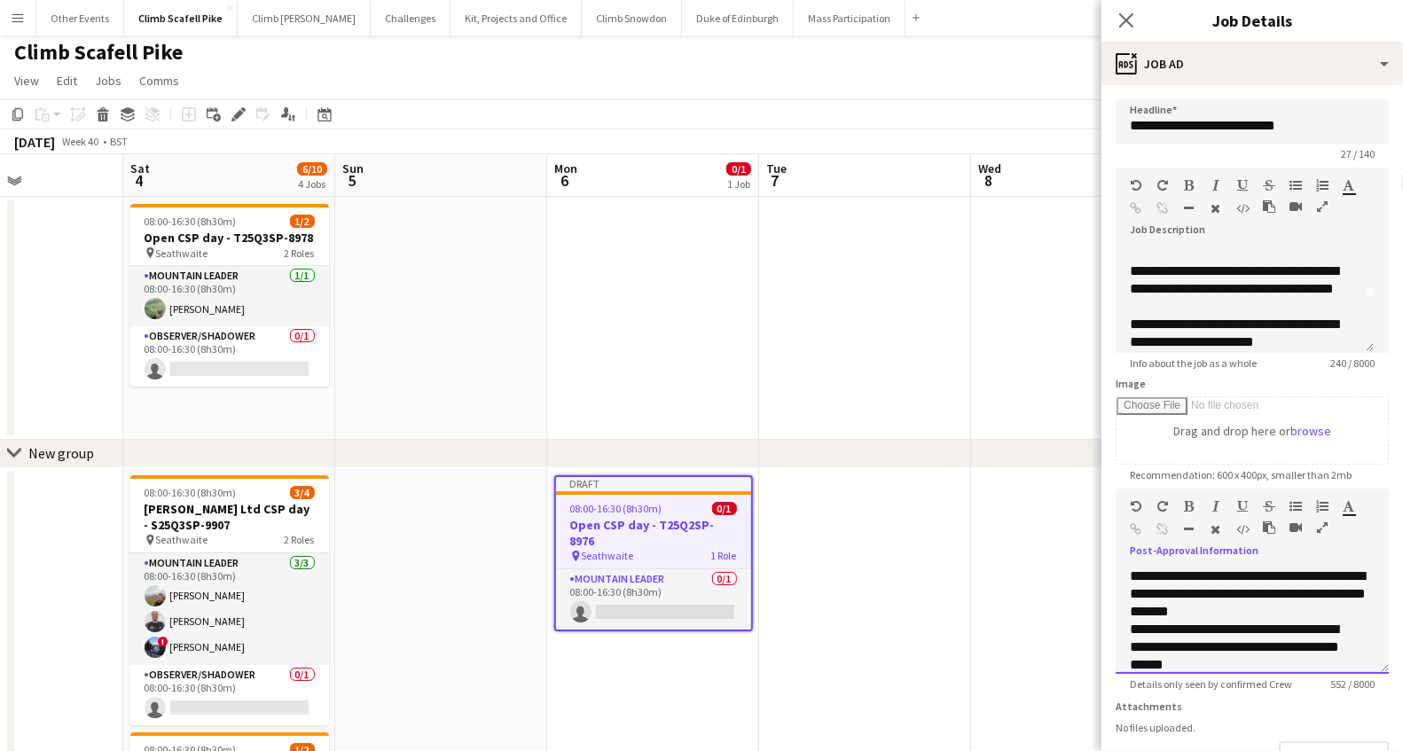
click at [1131, 570] on span "**********" at bounding box center [1248, 593] width 236 height 49
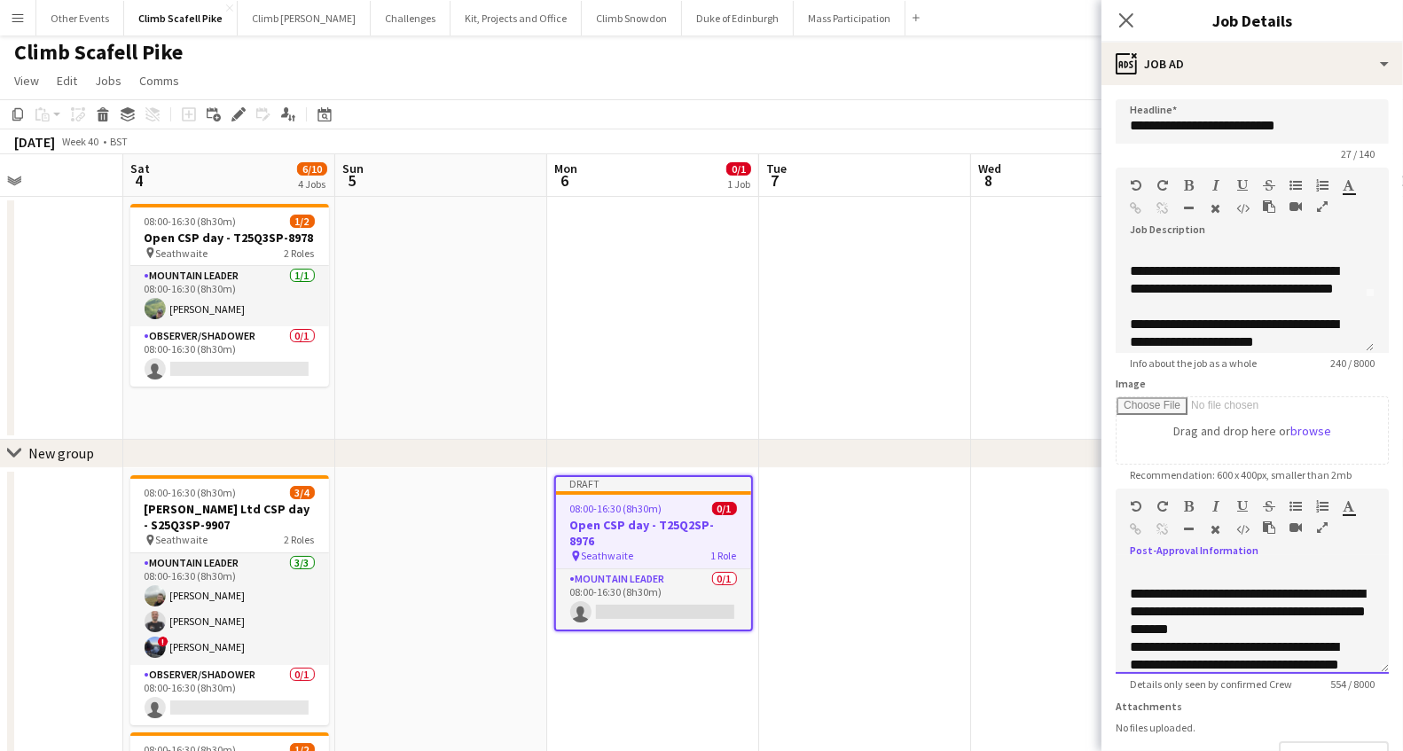
click at [1138, 572] on div at bounding box center [1252, 577] width 245 height 18
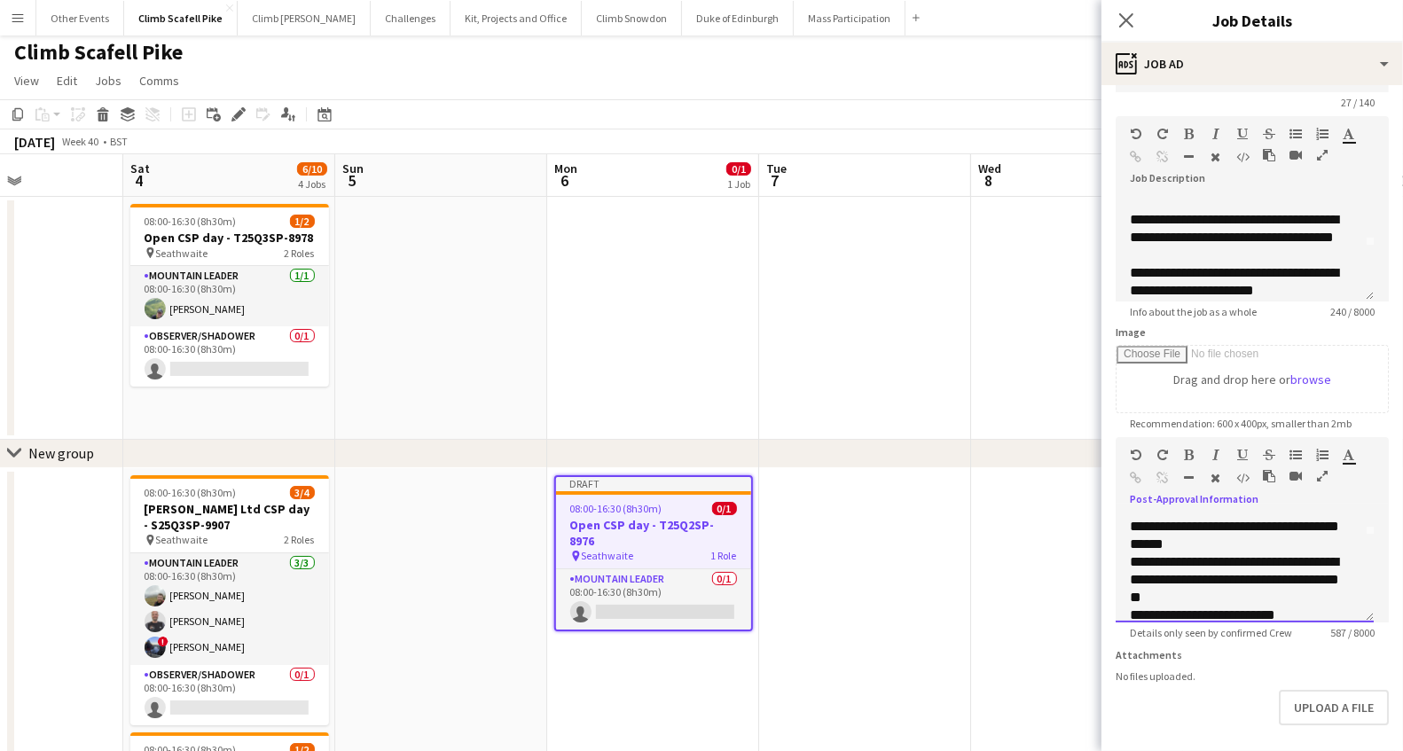
scroll to position [136, 0]
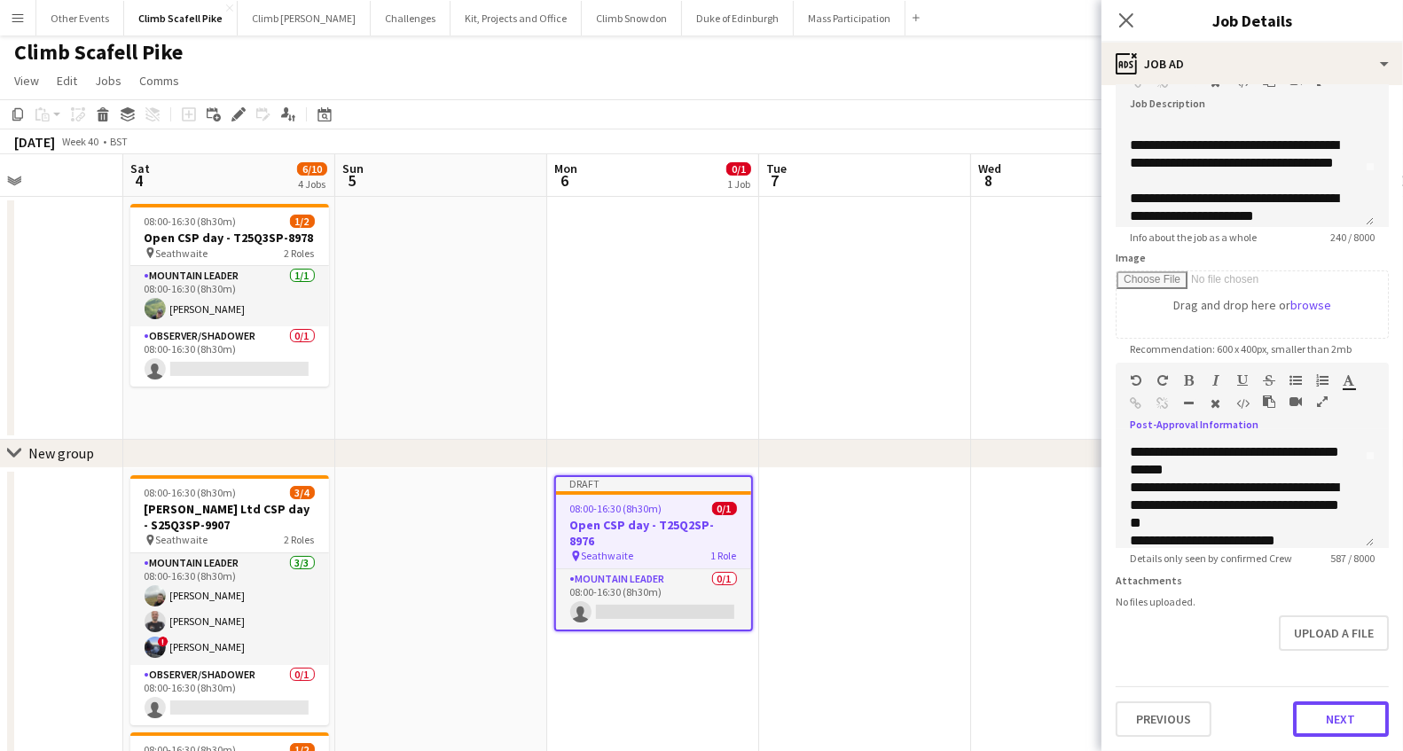
click at [1311, 714] on button "Next" at bounding box center [1341, 718] width 96 height 35
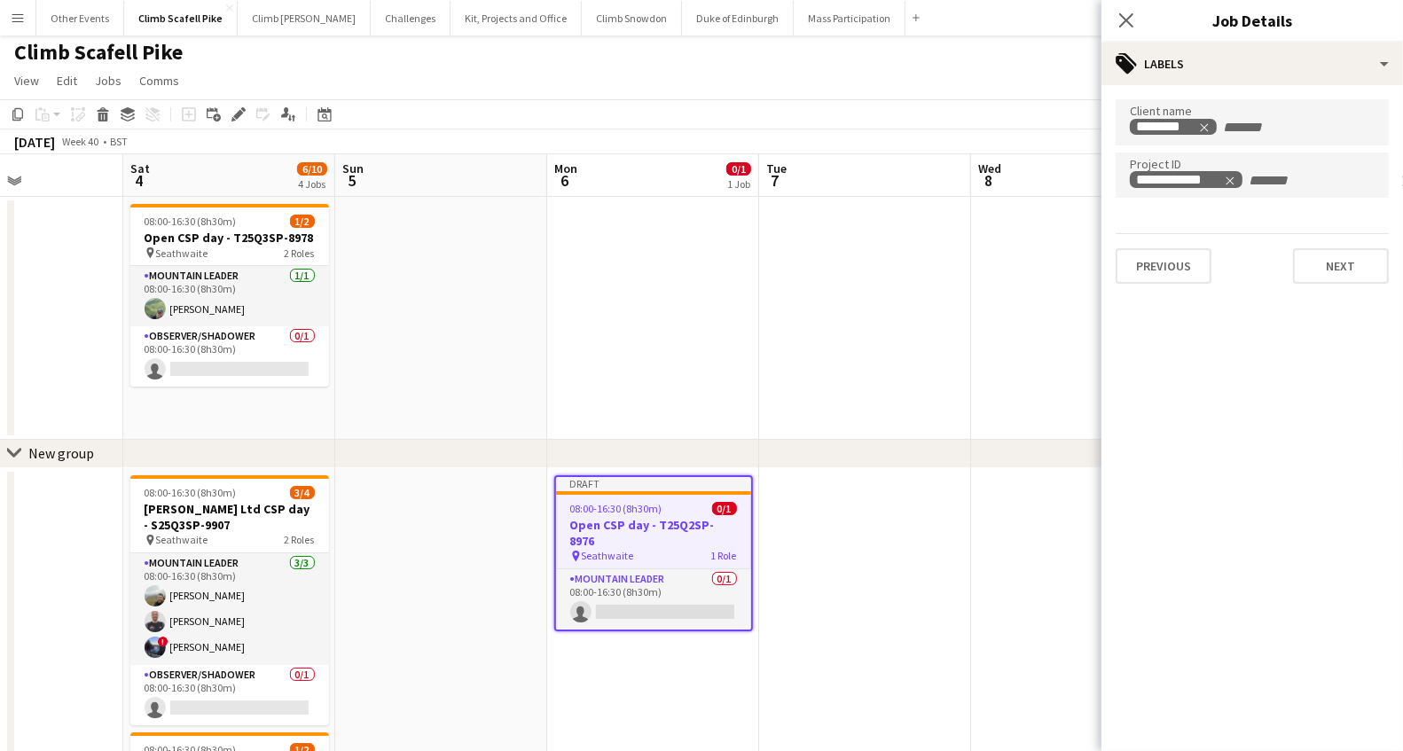
scroll to position [0, 0]
click at [1228, 178] on icon "Remove tag" at bounding box center [1230, 181] width 12 height 12
click at [1205, 126] on icon "Remove tag" at bounding box center [1205, 127] width 8 height 8
click at [1201, 126] on input "Type to search client labels..." at bounding box center [1252, 128] width 245 height 16
type input "**********"
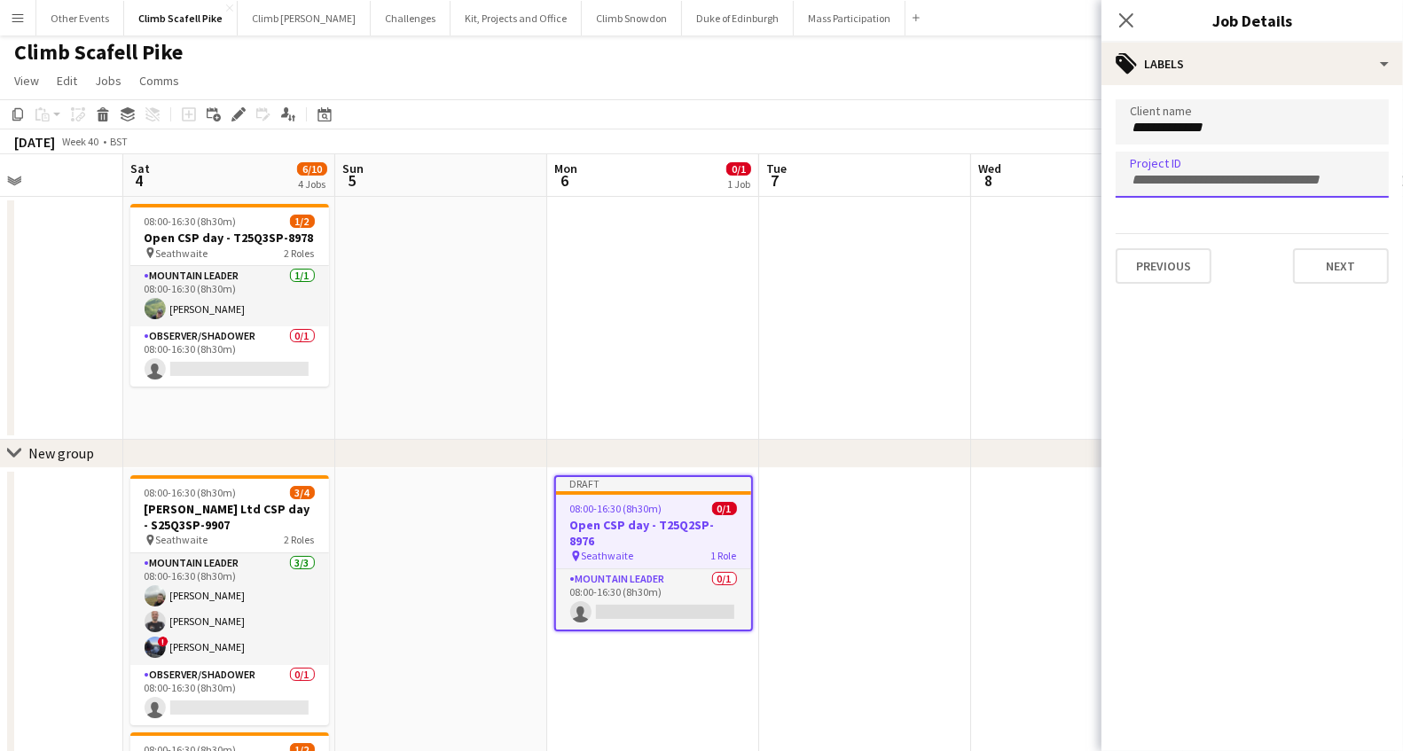
click at [1204, 180] on input "Type to search project ID labels..." at bounding box center [1252, 180] width 245 height 16
paste input "**********"
type input "**********"
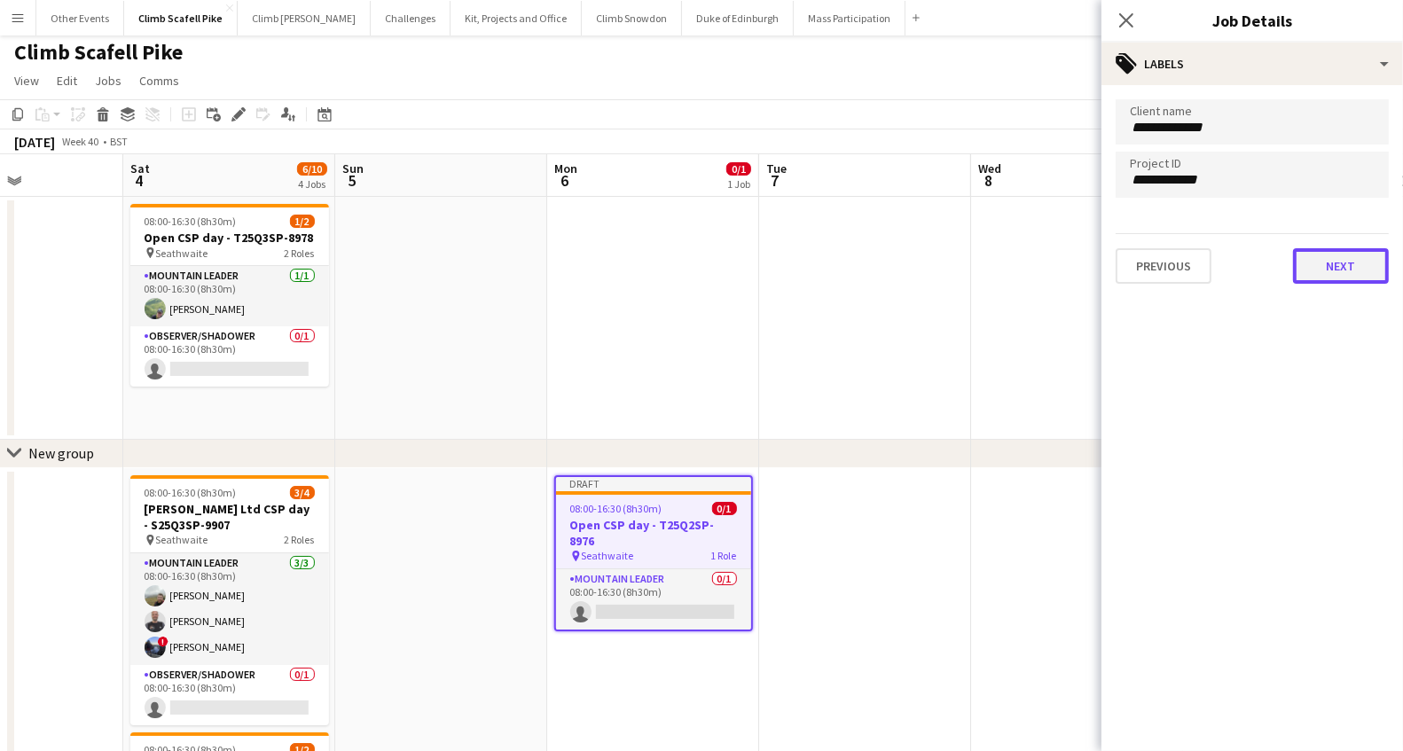
click at [1309, 259] on button "Next" at bounding box center [1341, 265] width 96 height 35
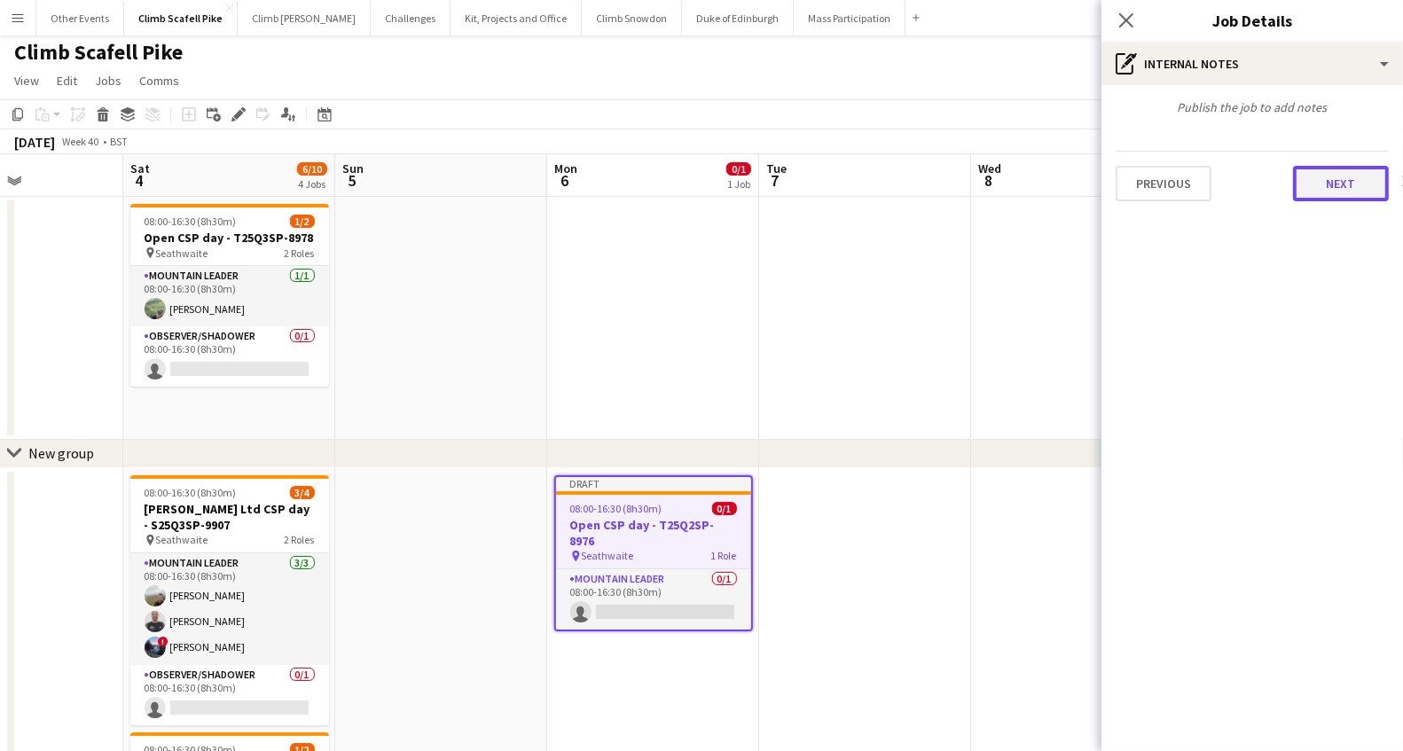
click at [1328, 174] on button "Next" at bounding box center [1341, 183] width 96 height 35
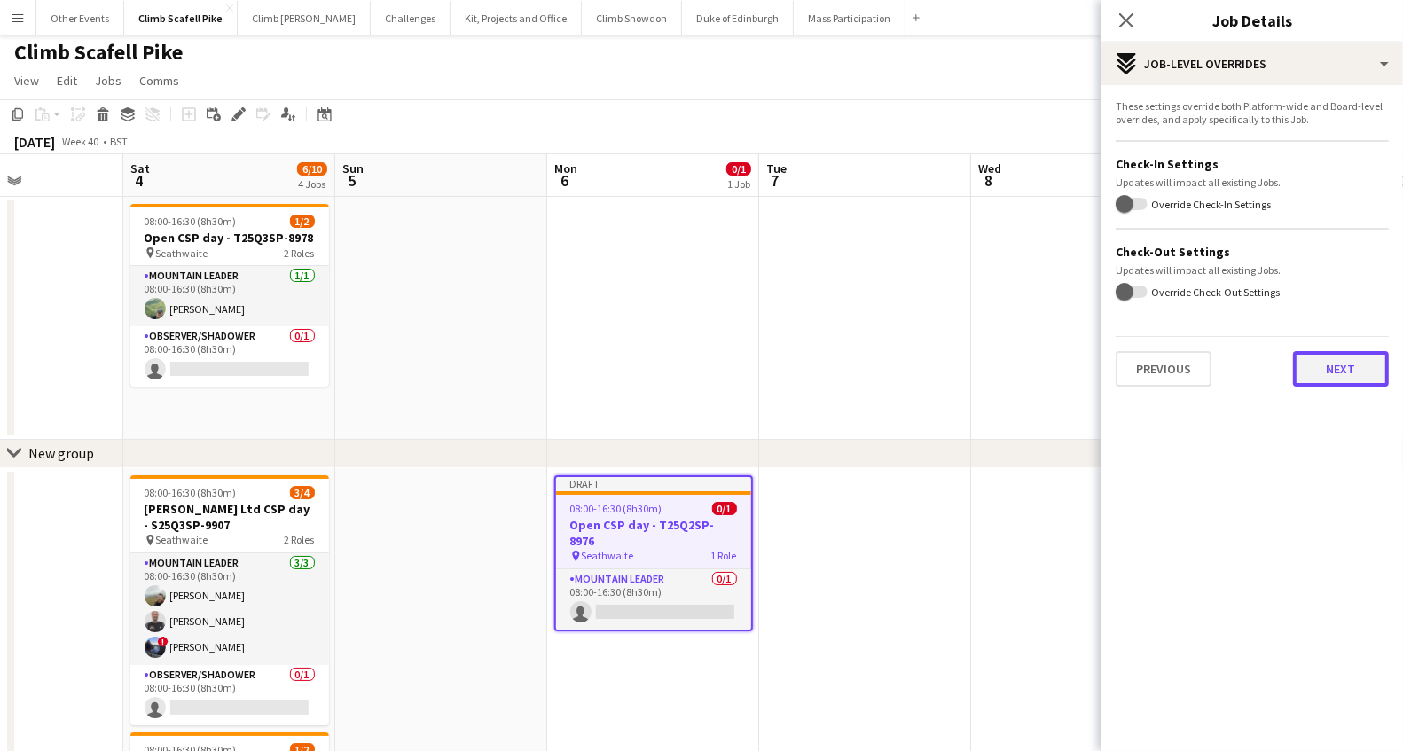
click at [1338, 367] on button "Next" at bounding box center [1341, 368] width 96 height 35
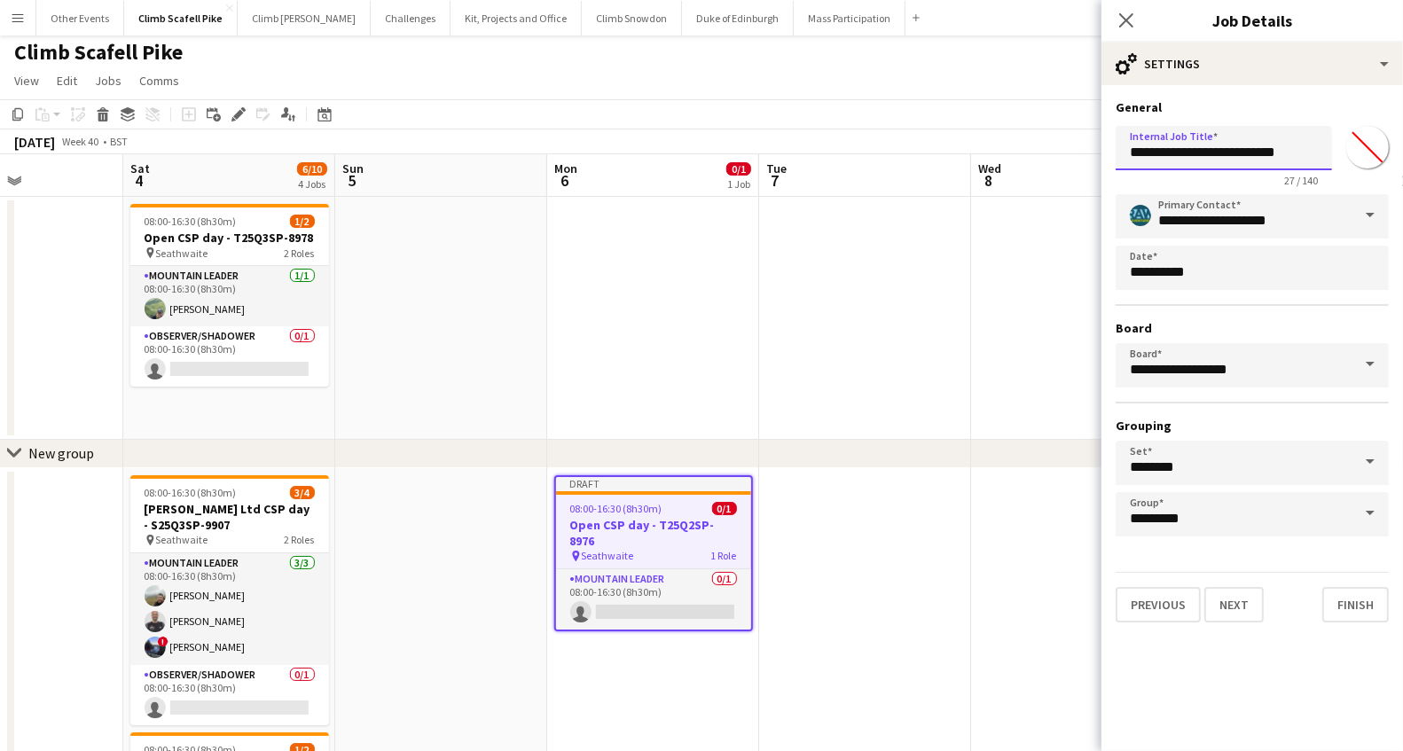
drag, startPoint x: 1224, startPoint y: 145, endPoint x: 1333, endPoint y: 151, distance: 109.2
click at [1333, 151] on div "**********" at bounding box center [1252, 153] width 273 height 68
paste input "text"
click at [1155, 159] on input "**********" at bounding box center [1224, 148] width 216 height 44
drag, startPoint x: 1162, startPoint y: 153, endPoint x: 1105, endPoint y: 149, distance: 56.9
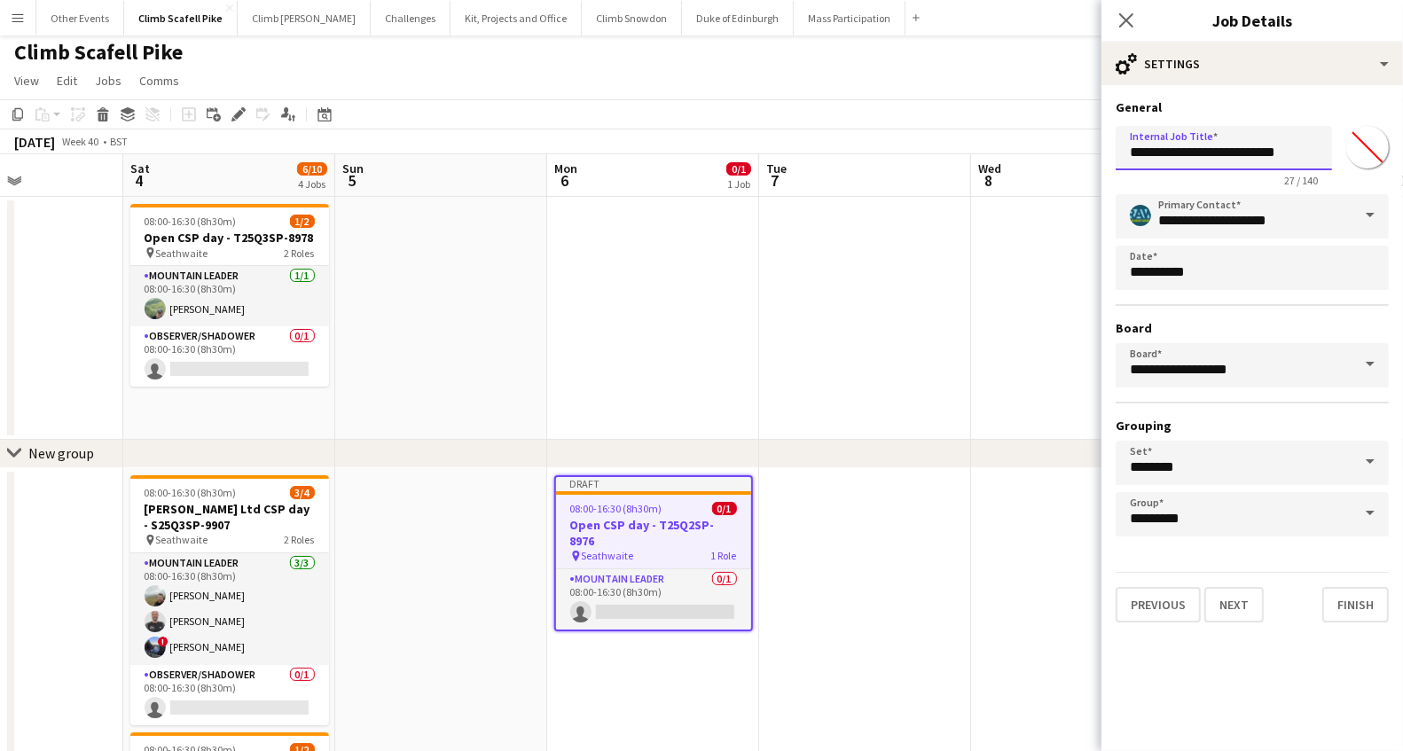
click at [1105, 149] on form "**********" at bounding box center [1252, 360] width 302 height 523
type input "**********"
click at [1229, 605] on button "Next" at bounding box center [1233, 604] width 59 height 35
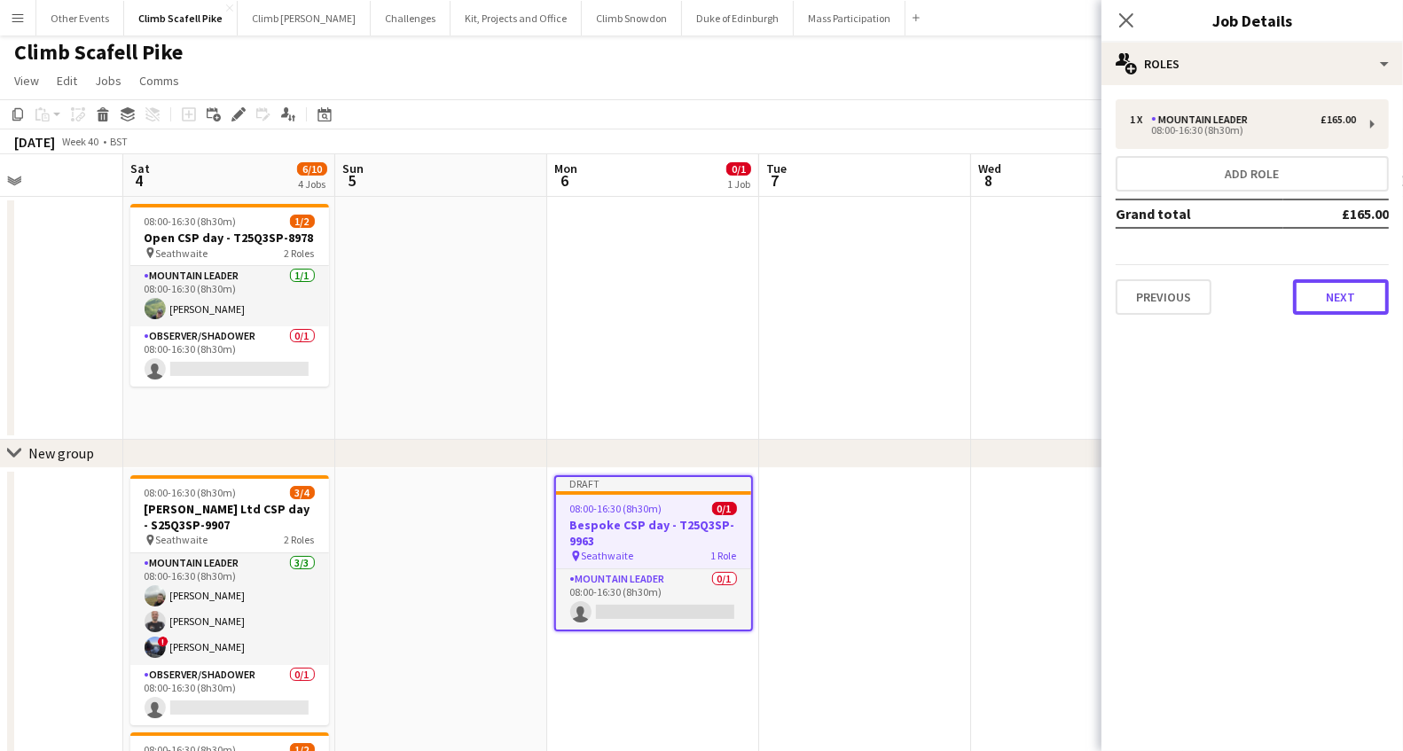
click at [1328, 292] on button "Next" at bounding box center [1341, 296] width 96 height 35
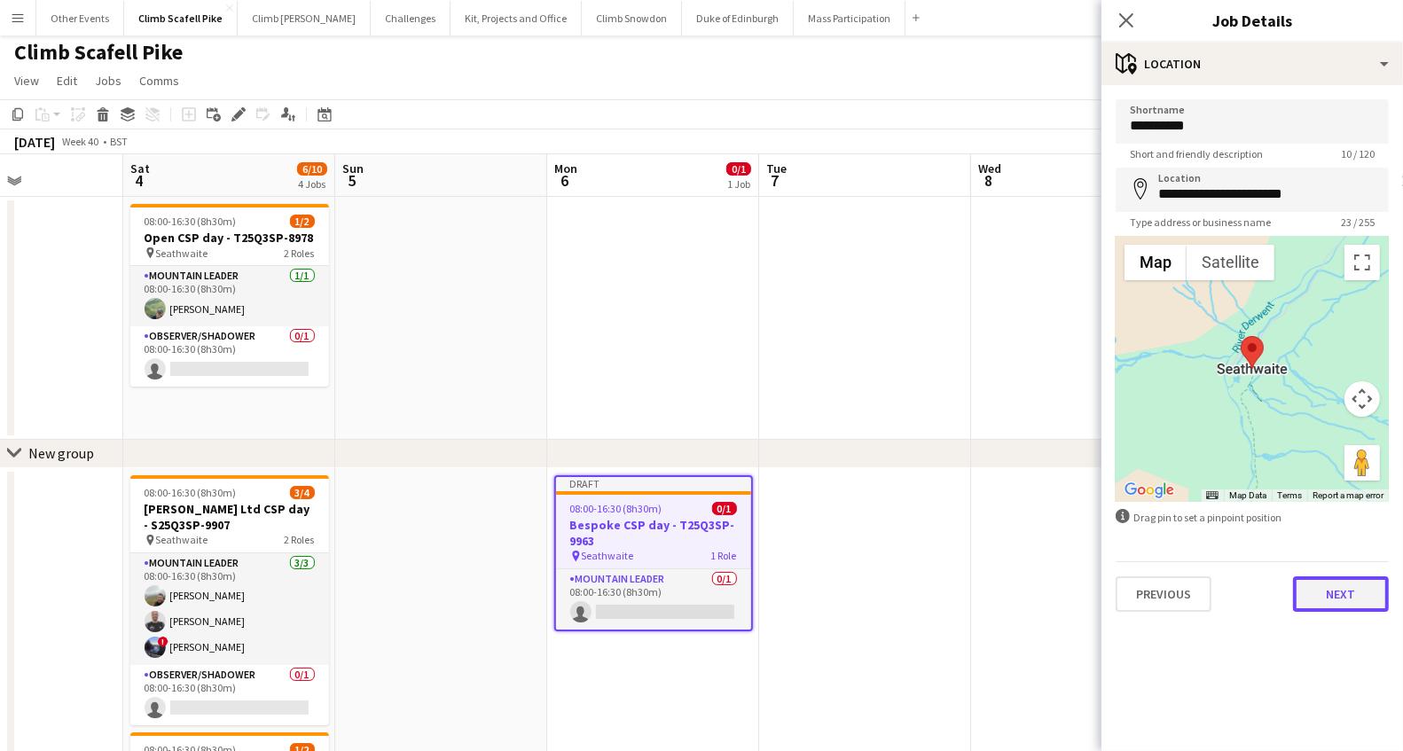
click at [1343, 589] on button "Next" at bounding box center [1341, 593] width 96 height 35
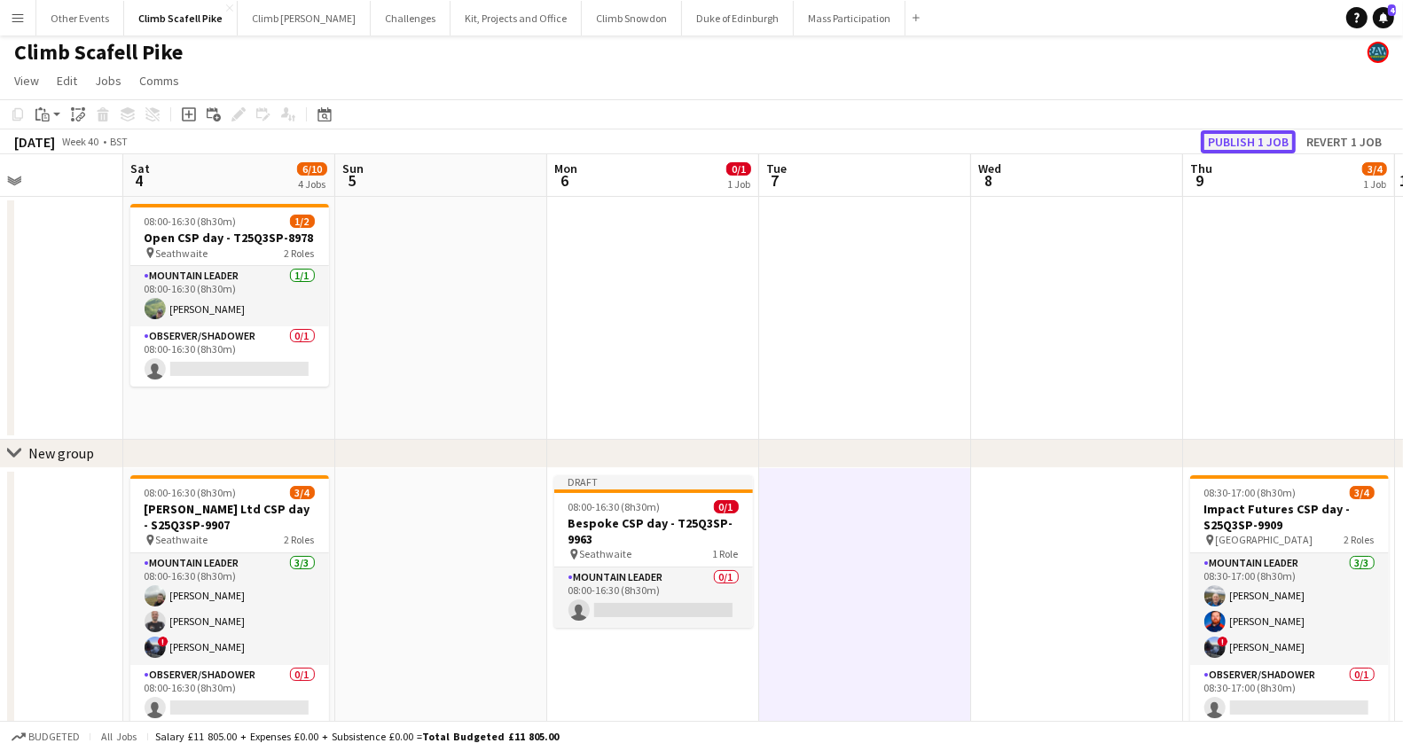
click at [1262, 135] on button "Publish 1 job" at bounding box center [1248, 141] width 95 height 23
